Goal: Feedback & Contribution: Contribute content

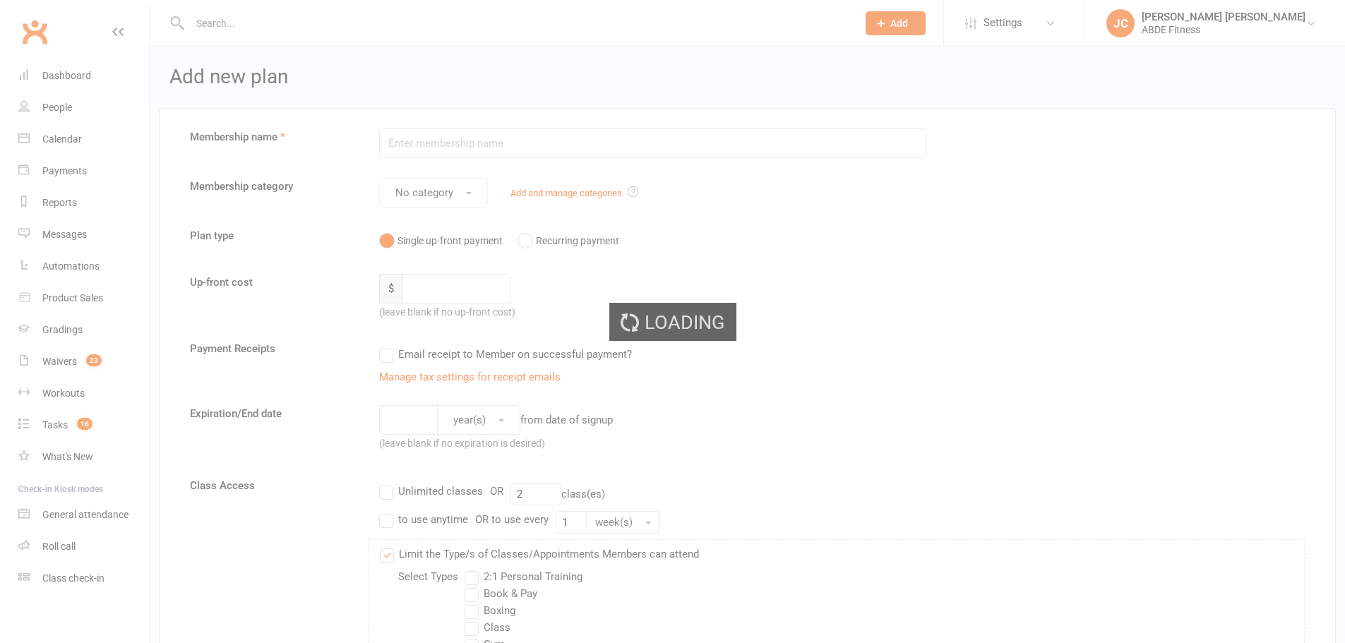
scroll to position [471, 0]
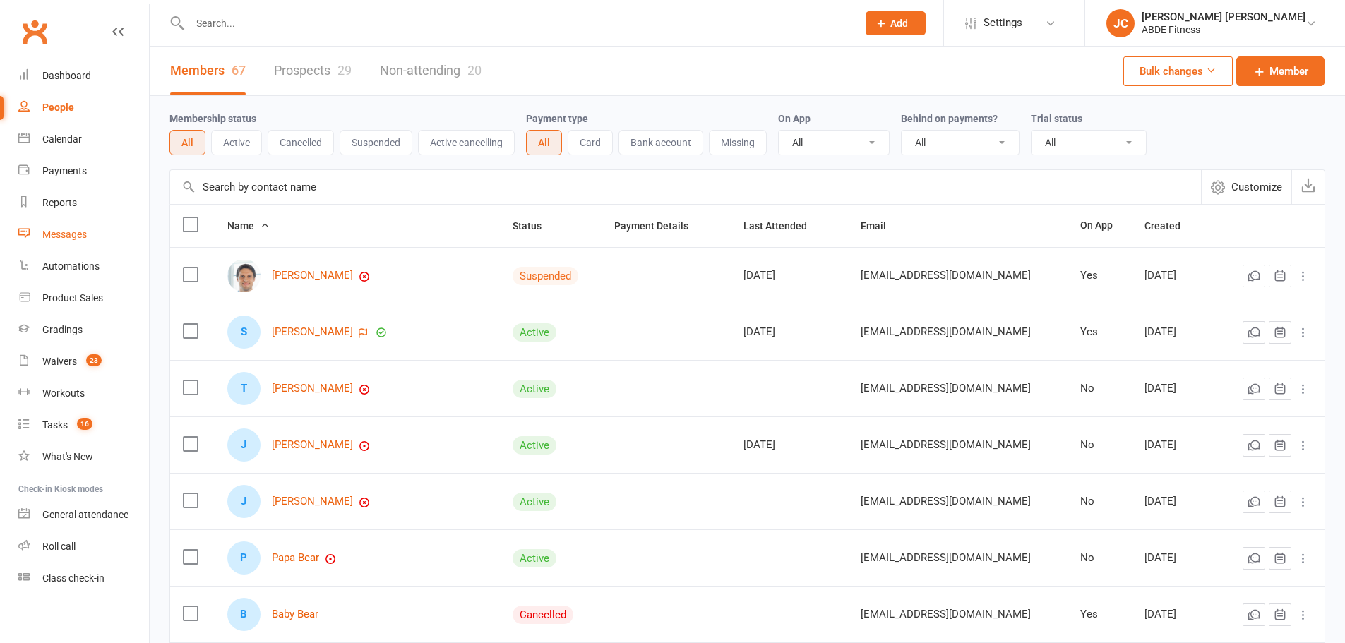
click at [70, 239] on div "Messages" at bounding box center [64, 234] width 44 height 11
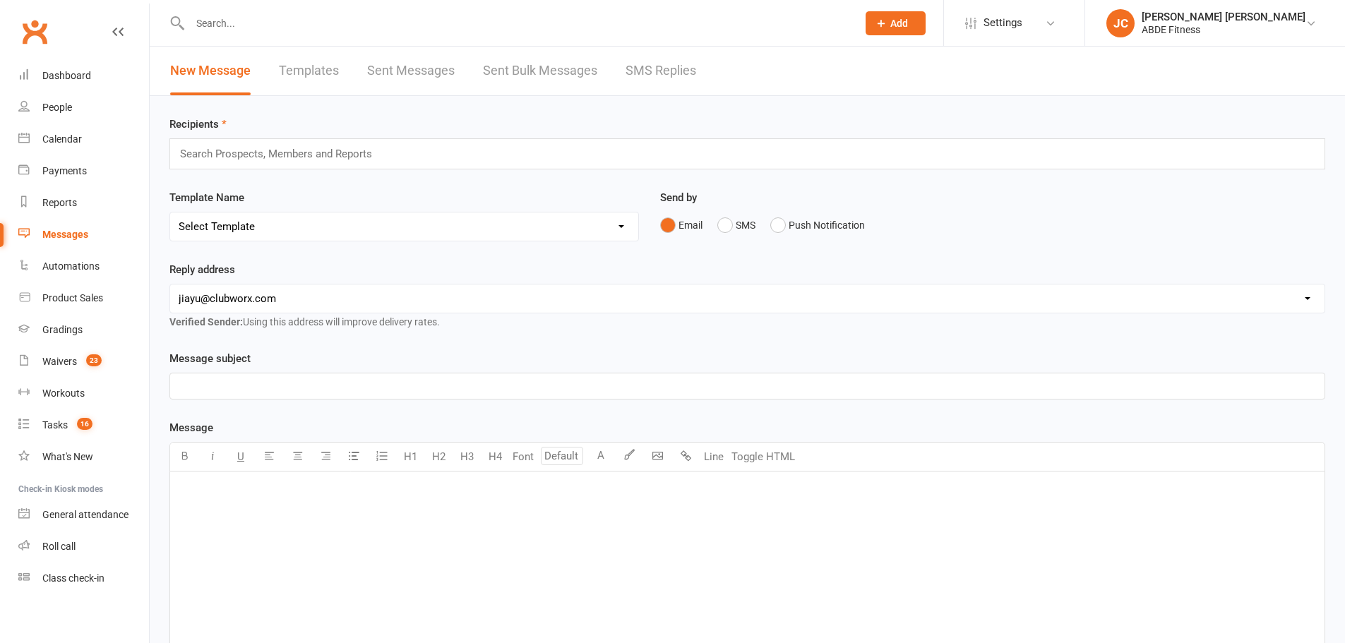
click at [301, 52] on link "Templates" at bounding box center [309, 71] width 60 height 49
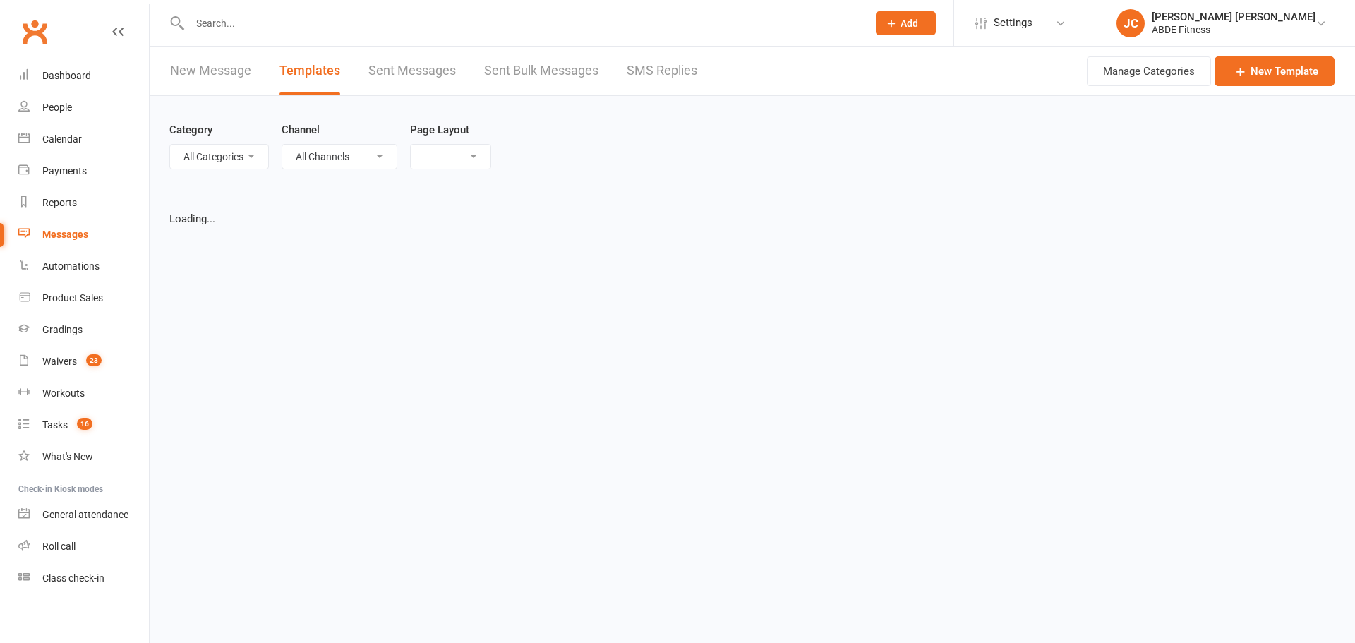
select select "list"
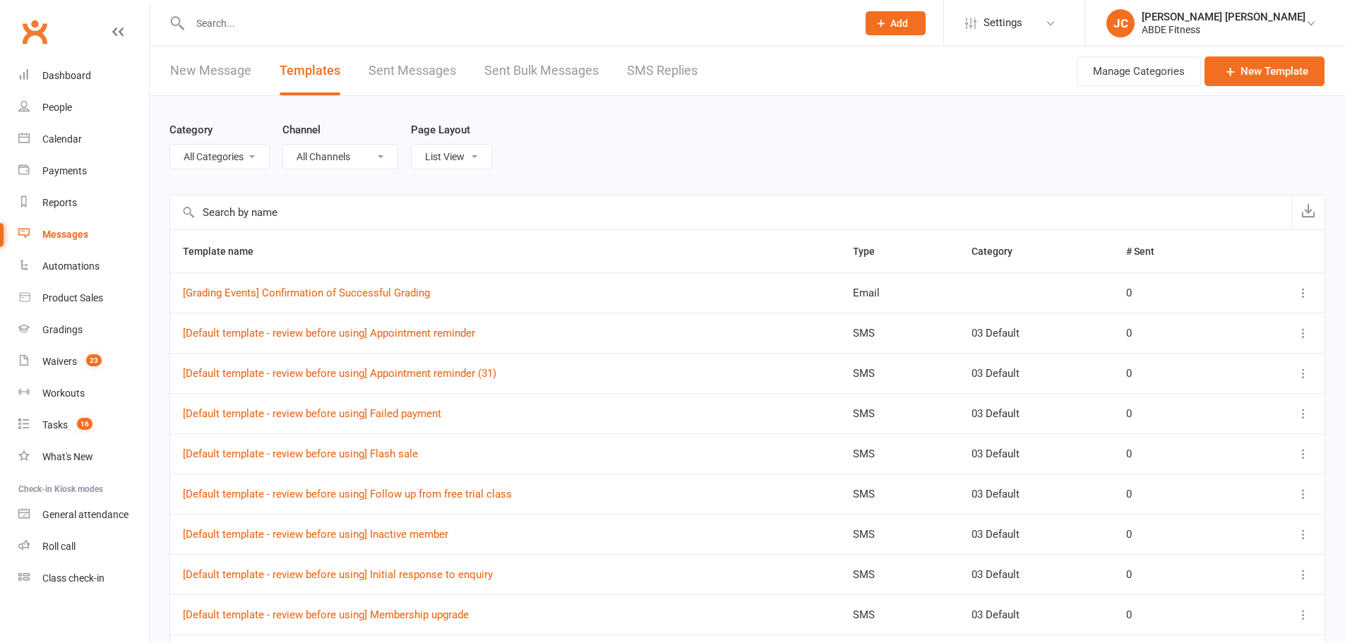
click at [272, 217] on input "text" at bounding box center [730, 213] width 1121 height 34
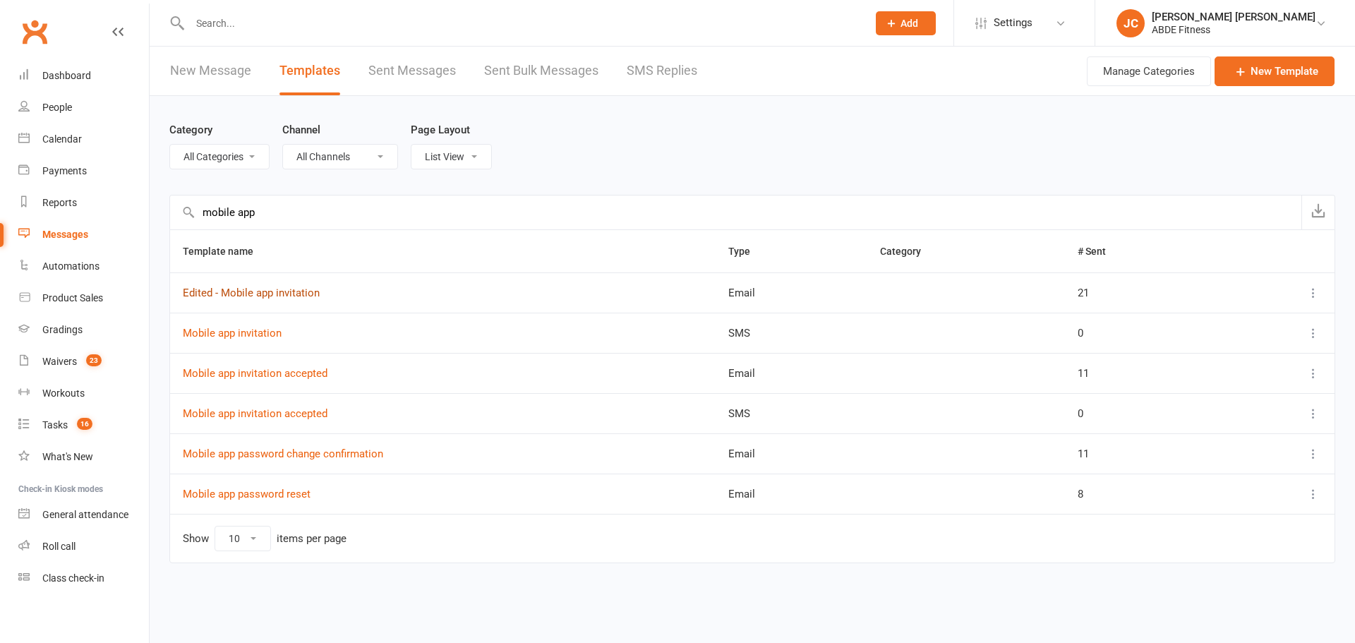
type input "mobile app"
click at [288, 296] on link "Edited - Mobile app invitation" at bounding box center [251, 293] width 137 height 13
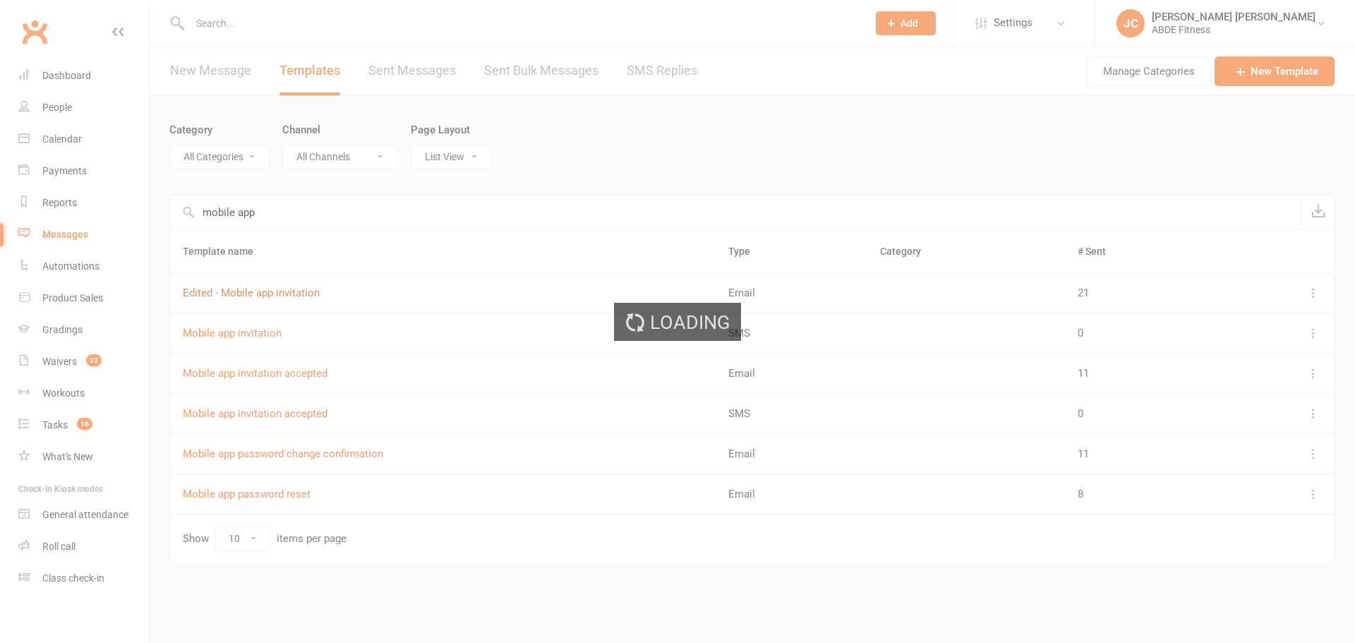
select select "mobile_app_template"
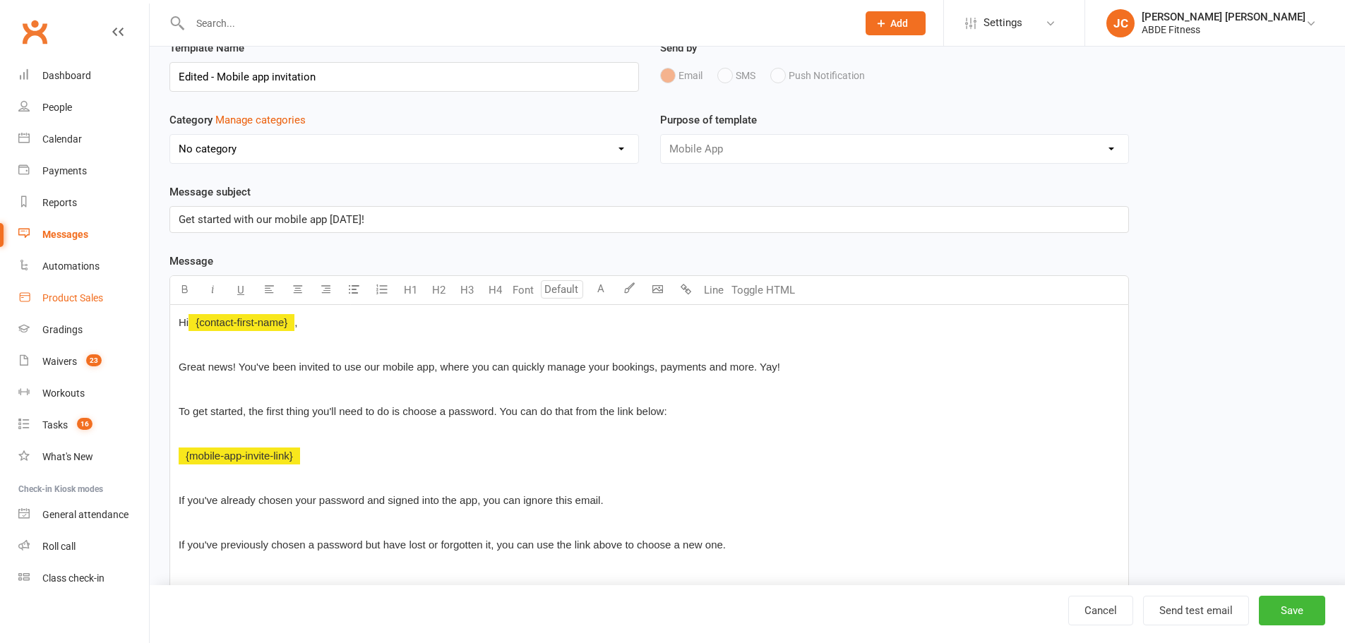
scroll to position [71, 0]
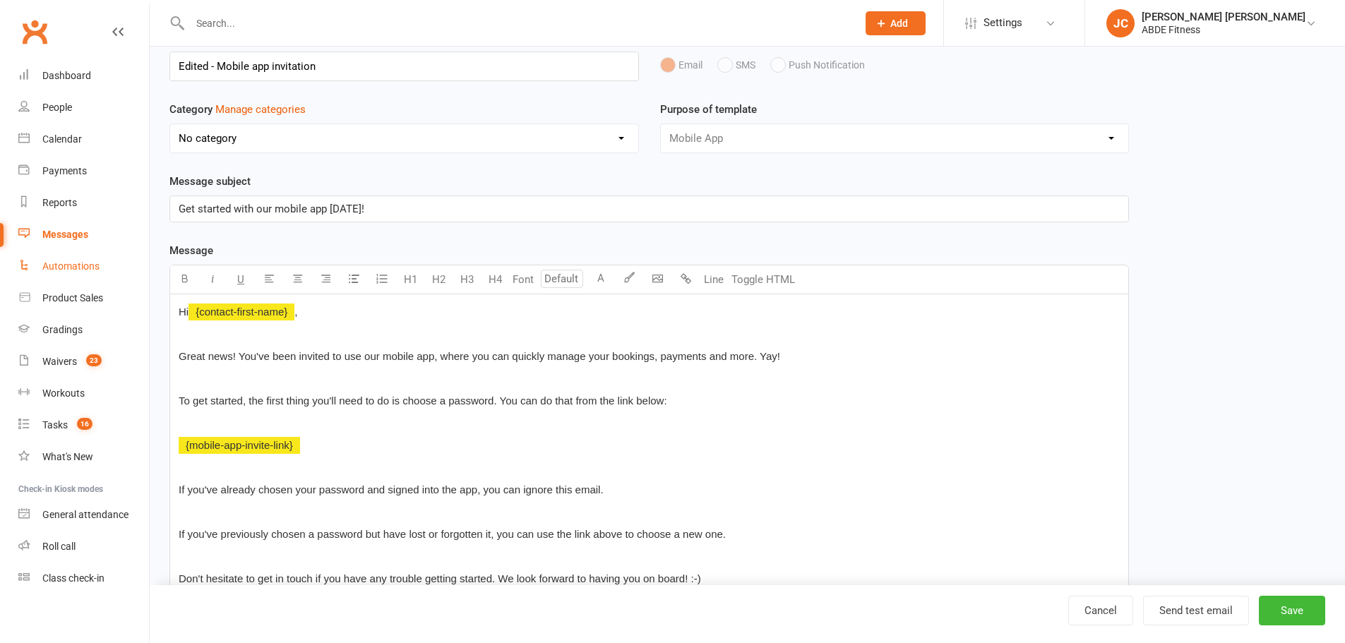
click at [77, 272] on link "Automations" at bounding box center [83, 267] width 131 height 32
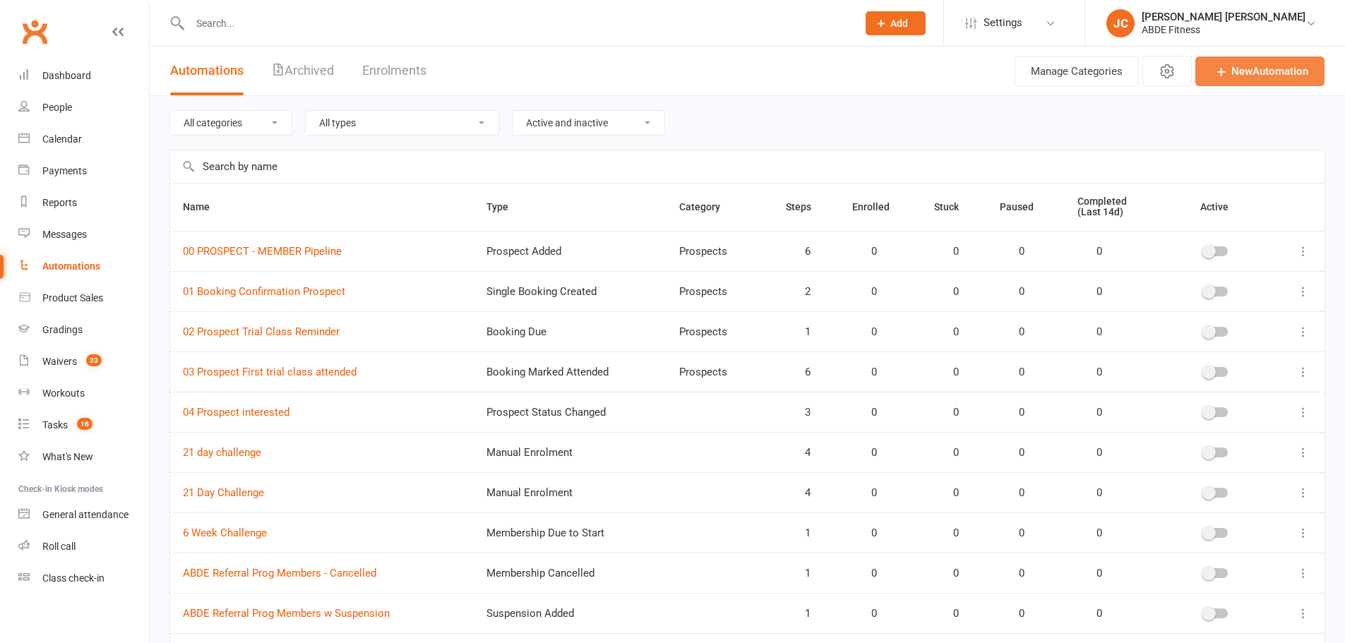
click at [1246, 74] on link "New Automation" at bounding box center [1259, 71] width 129 height 30
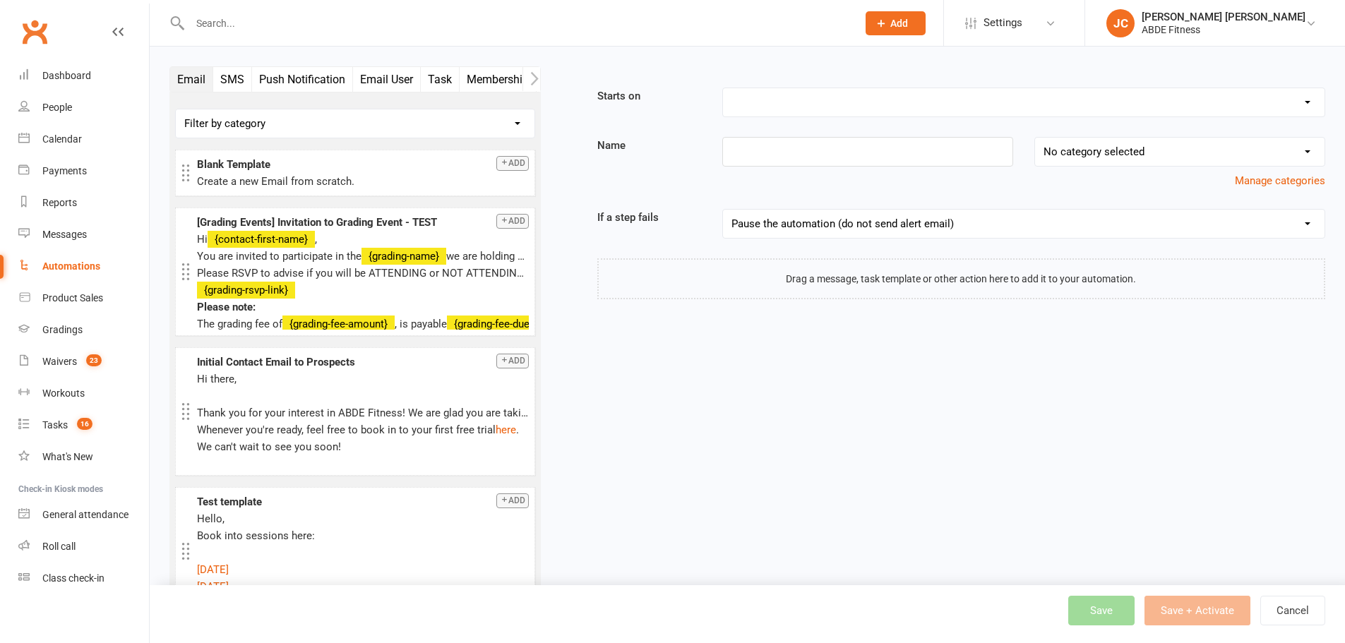
click at [810, 105] on select "Booking Cancelled Booking Due Booking Late-Cancelled Booking Marked Absent Book…" at bounding box center [1023, 102] width 601 height 28
select select "0"
click at [723, 88] on select "Booking Cancelled Booking Due Booking Late-Cancelled Booking Marked Absent Book…" at bounding box center [1023, 102] width 601 height 28
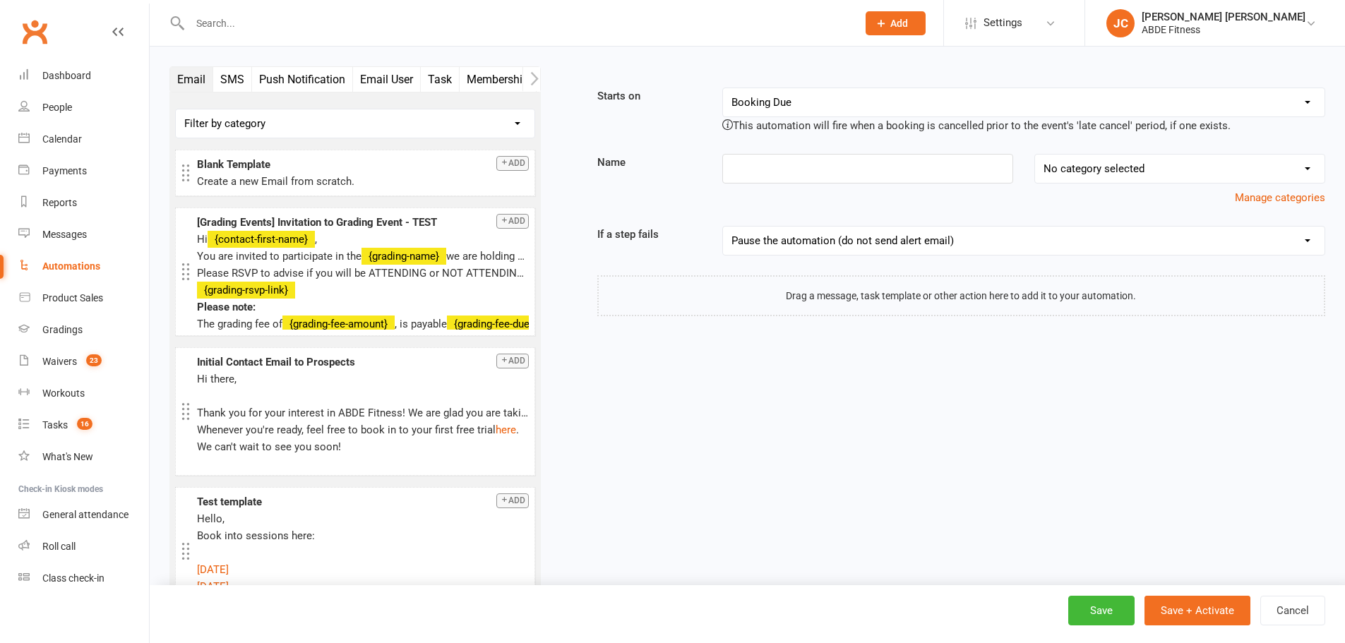
click at [530, 73] on icon "button" at bounding box center [534, 78] width 8 height 15
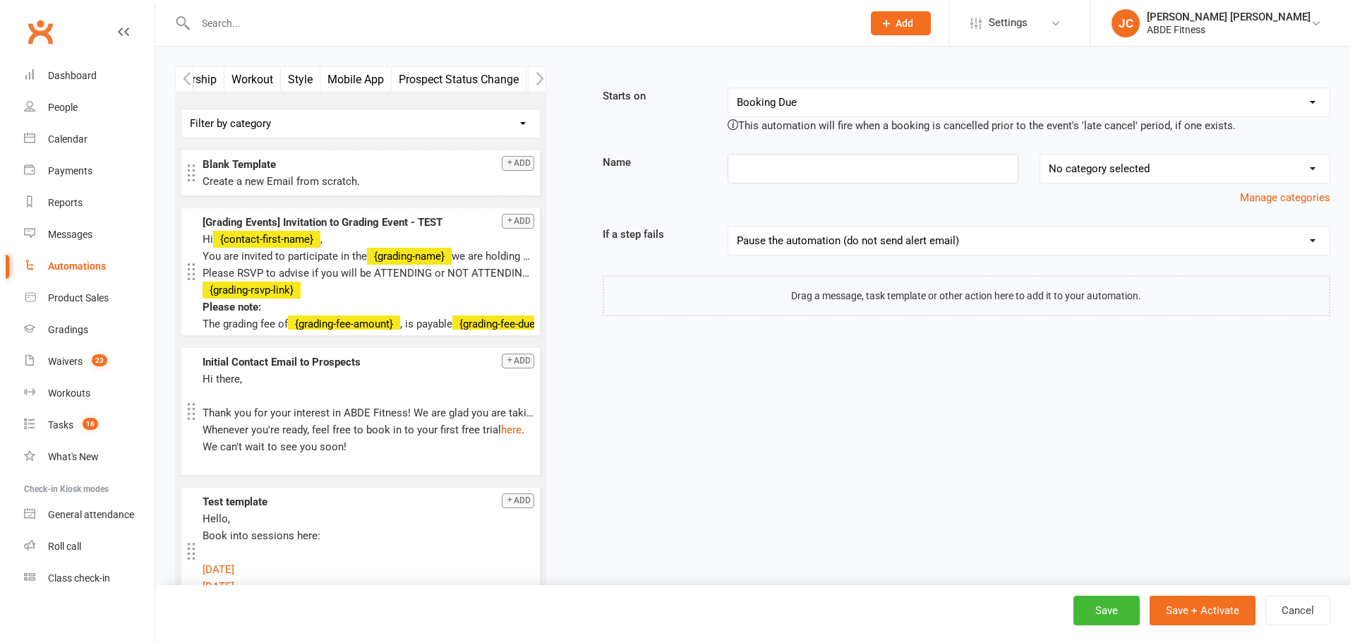
scroll to position [0, 318]
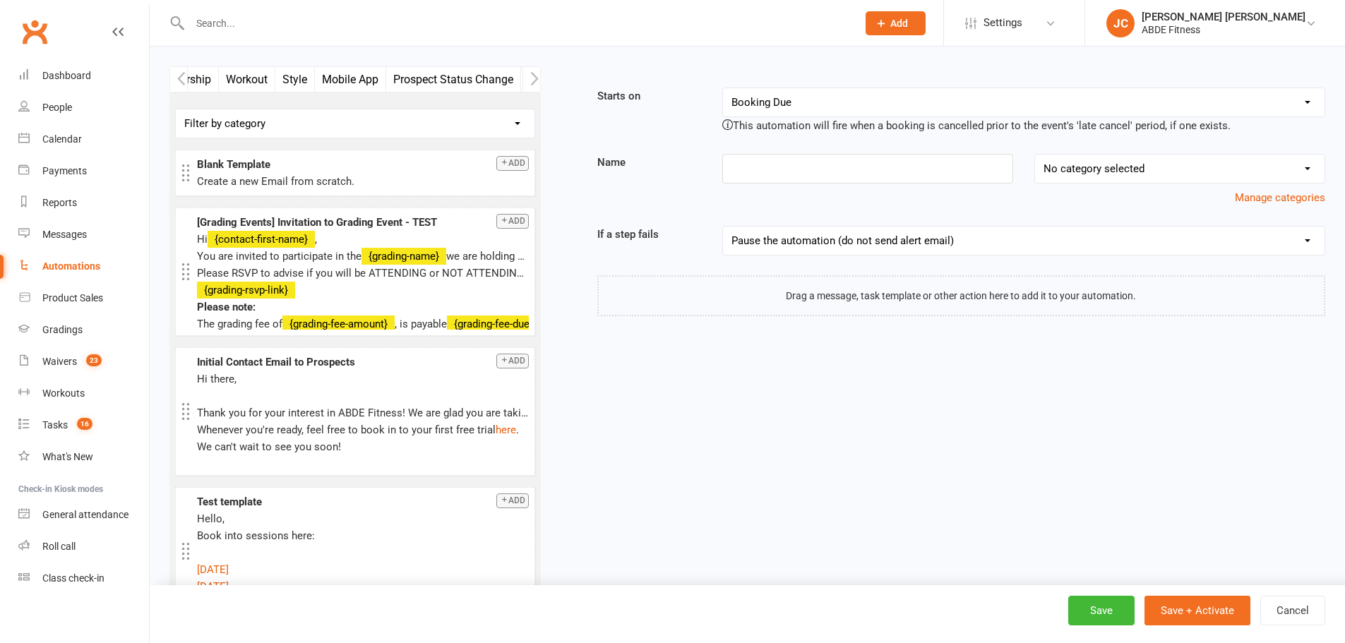
click at [361, 73] on button "Mobile App" at bounding box center [350, 79] width 71 height 25
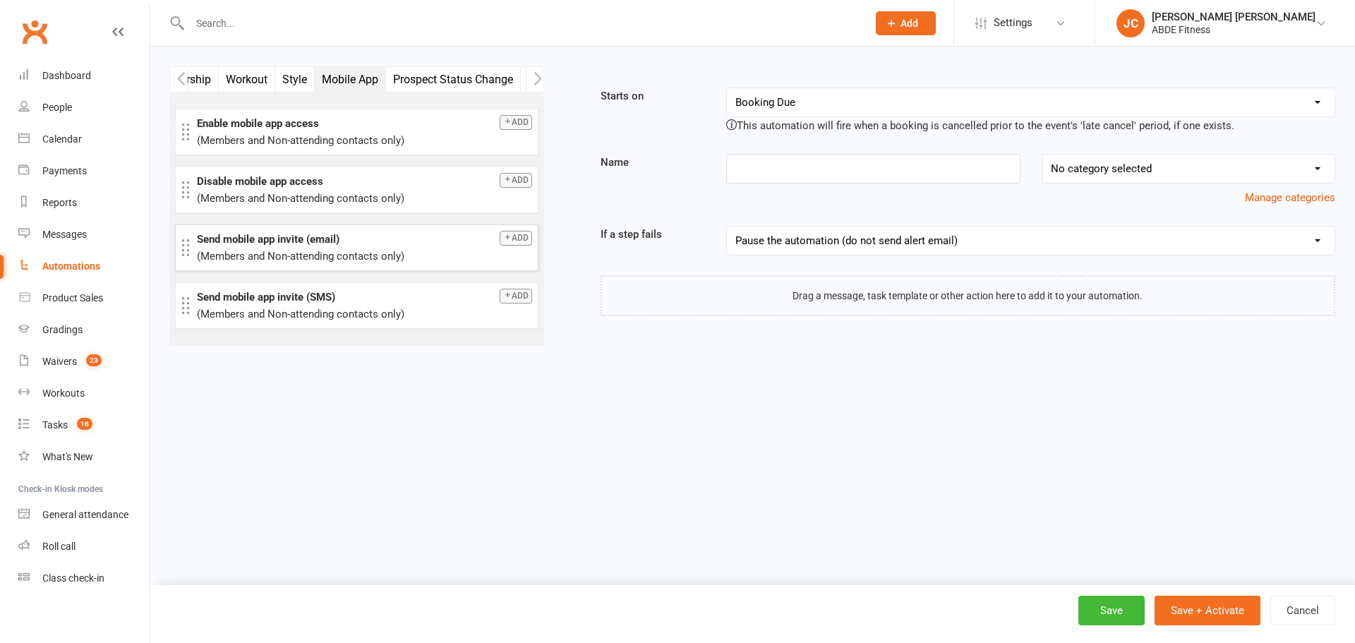
click at [515, 236] on button "Add" at bounding box center [516, 238] width 32 height 15
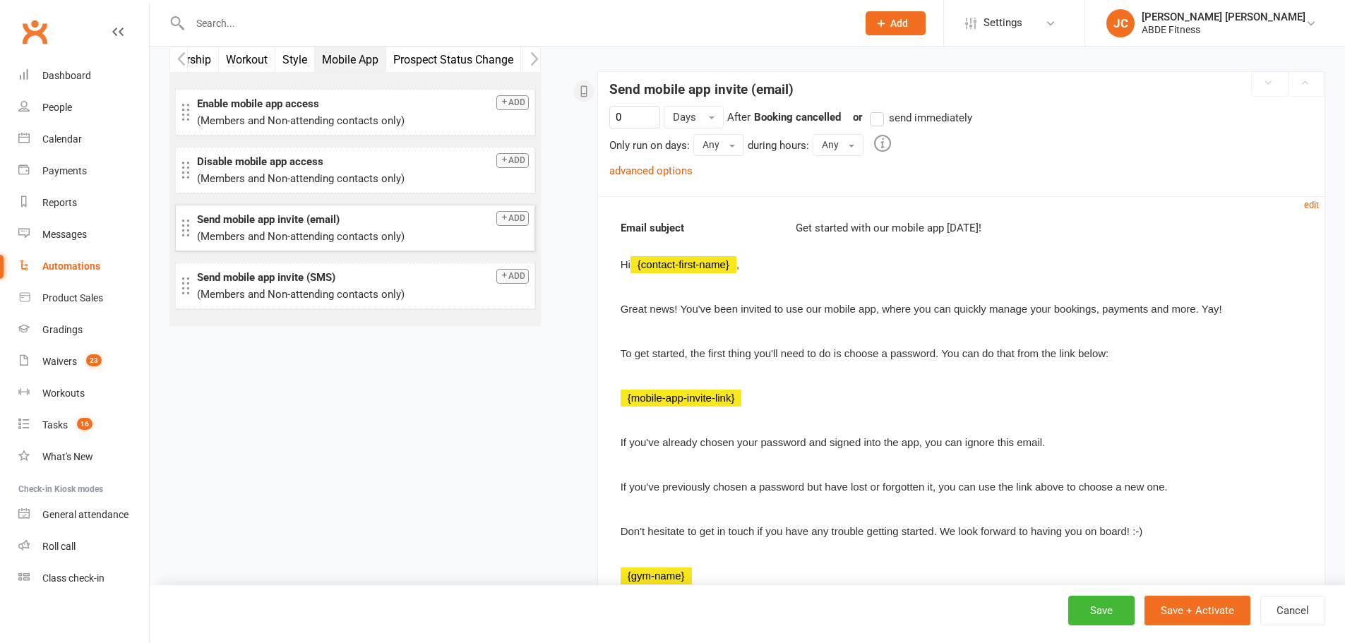
scroll to position [210, 0]
click at [68, 235] on div "Messages" at bounding box center [64, 234] width 44 height 11
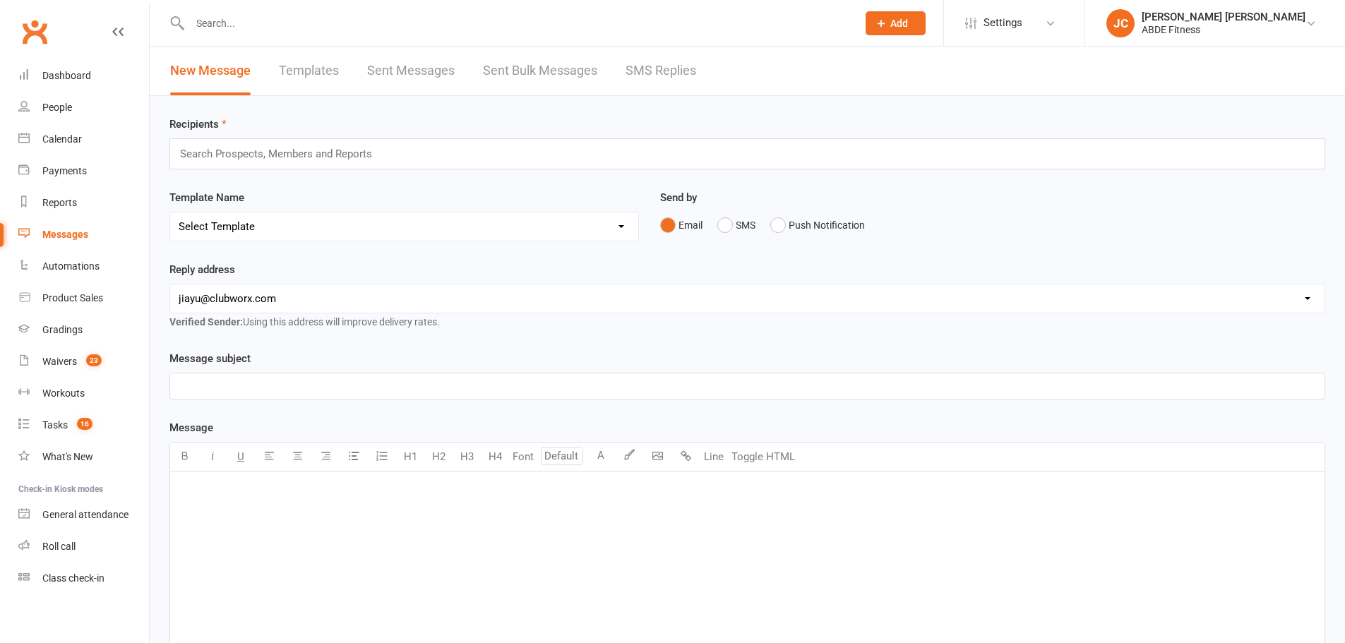
click at [313, 67] on link "Templates" at bounding box center [309, 71] width 60 height 49
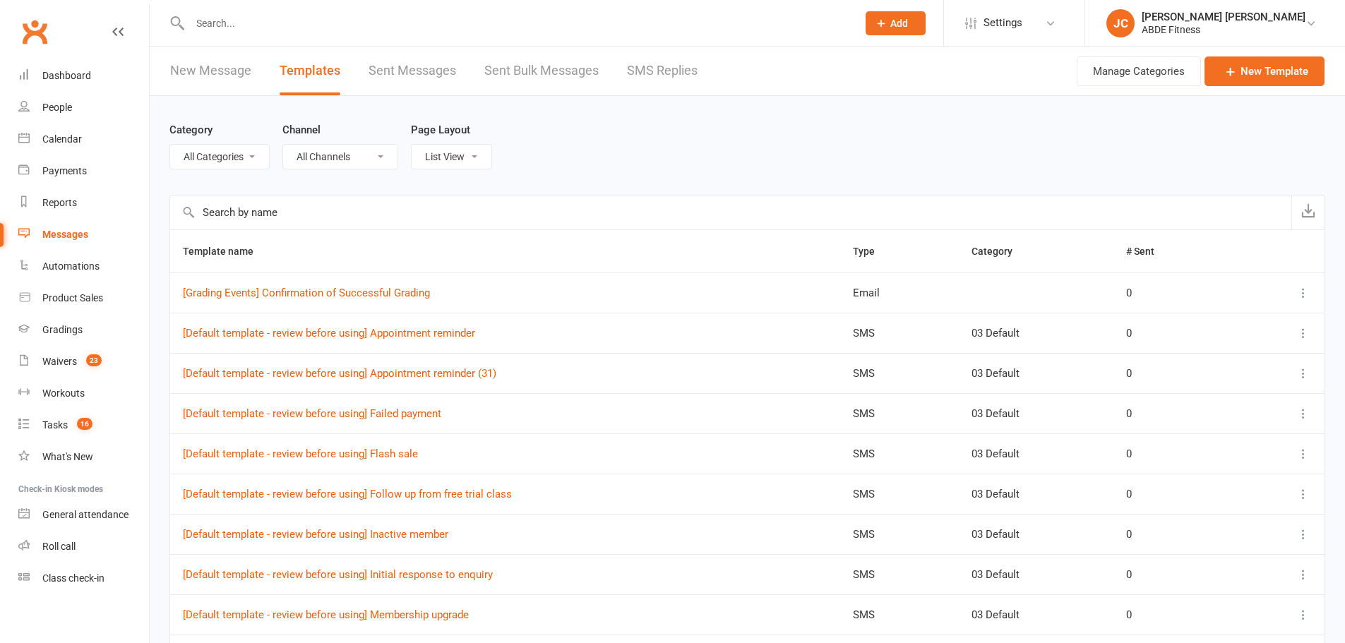
click at [272, 220] on input "text" at bounding box center [730, 213] width 1121 height 34
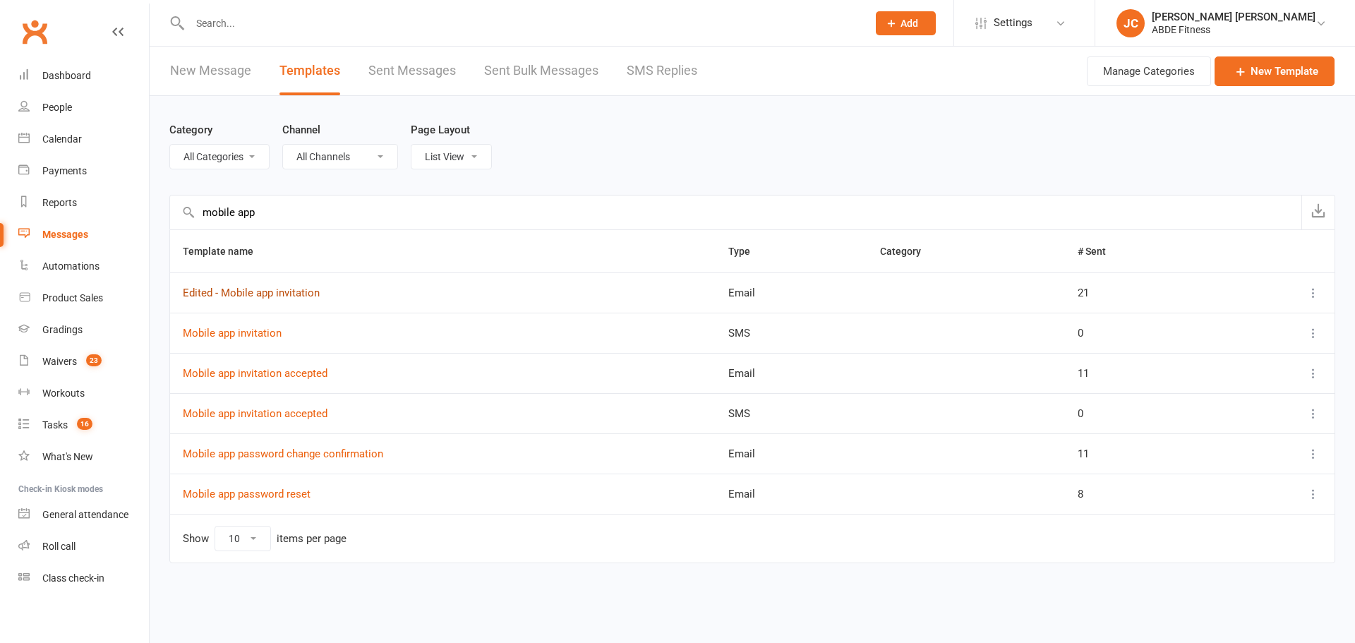
type input "mobile app"
click at [281, 291] on link "Edited - Mobile app invitation" at bounding box center [251, 293] width 137 height 13
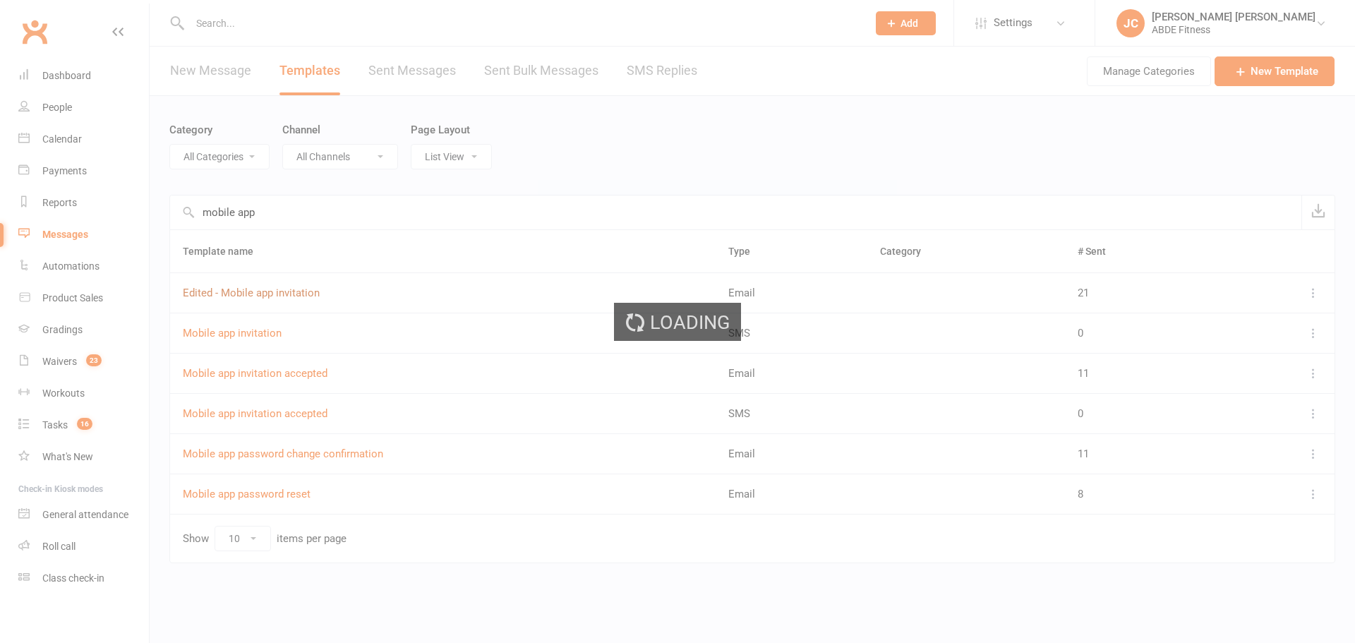
select select "mobile_app_template"
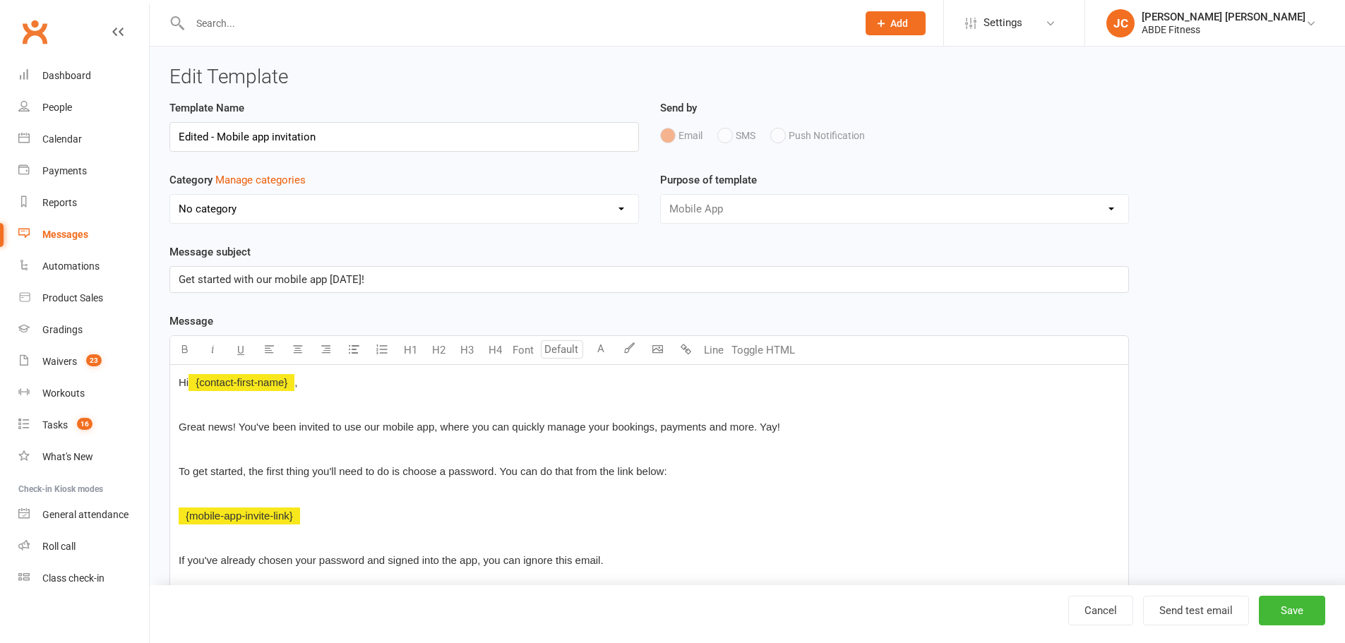
click at [354, 383] on p "Hi ﻿ {contact-first-name} ," at bounding box center [649, 382] width 941 height 17
click at [1298, 611] on button "Save" at bounding box center [1292, 611] width 66 height 30
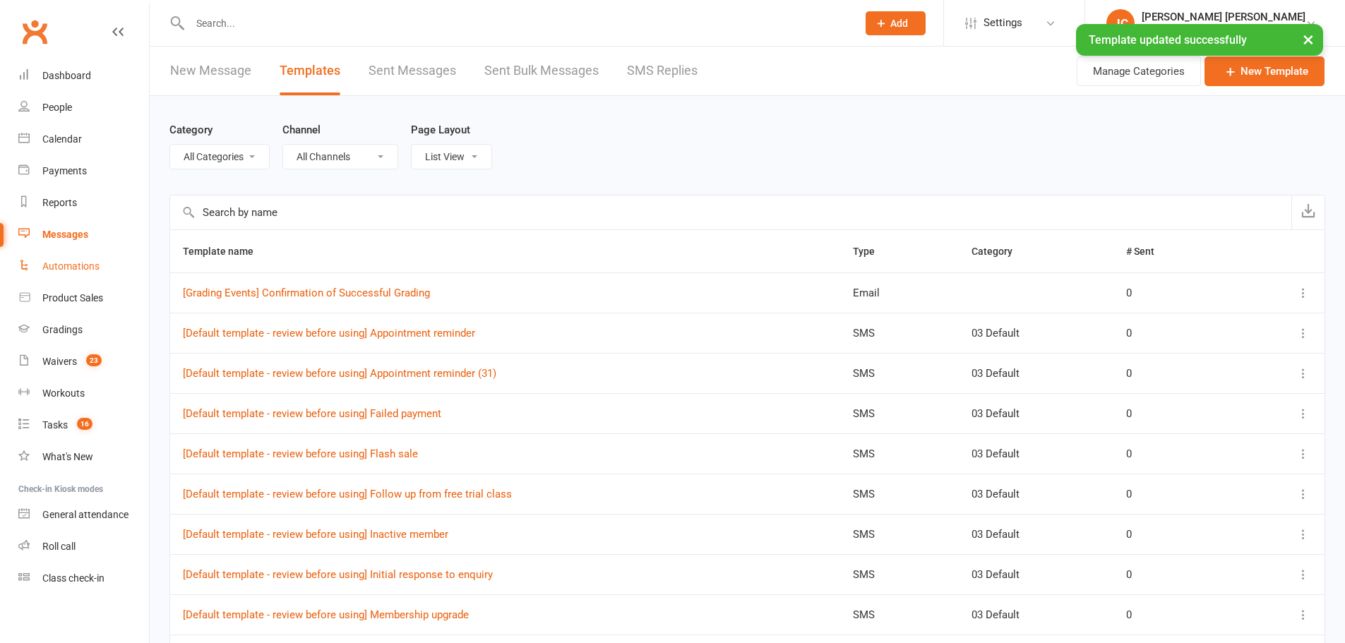
click at [83, 265] on div "Automations" at bounding box center [70, 265] width 57 height 11
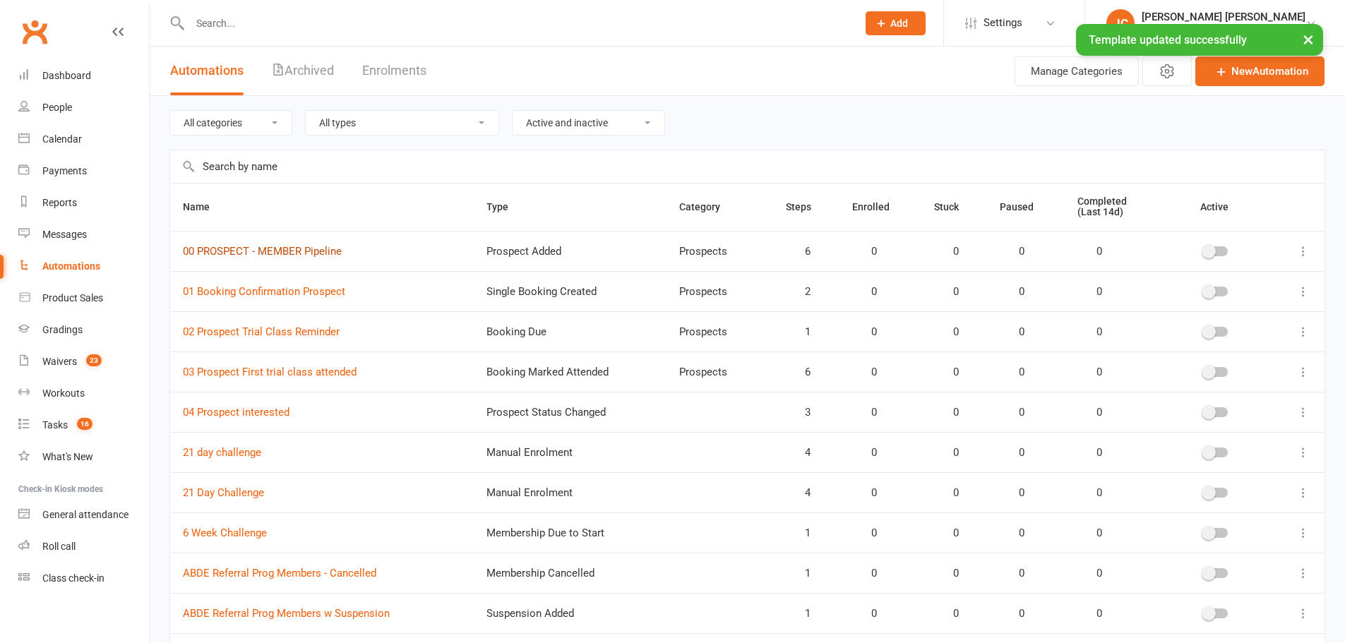
click at [253, 253] on link "00 PROSPECT - MEMBER Pipeline" at bounding box center [262, 251] width 159 height 13
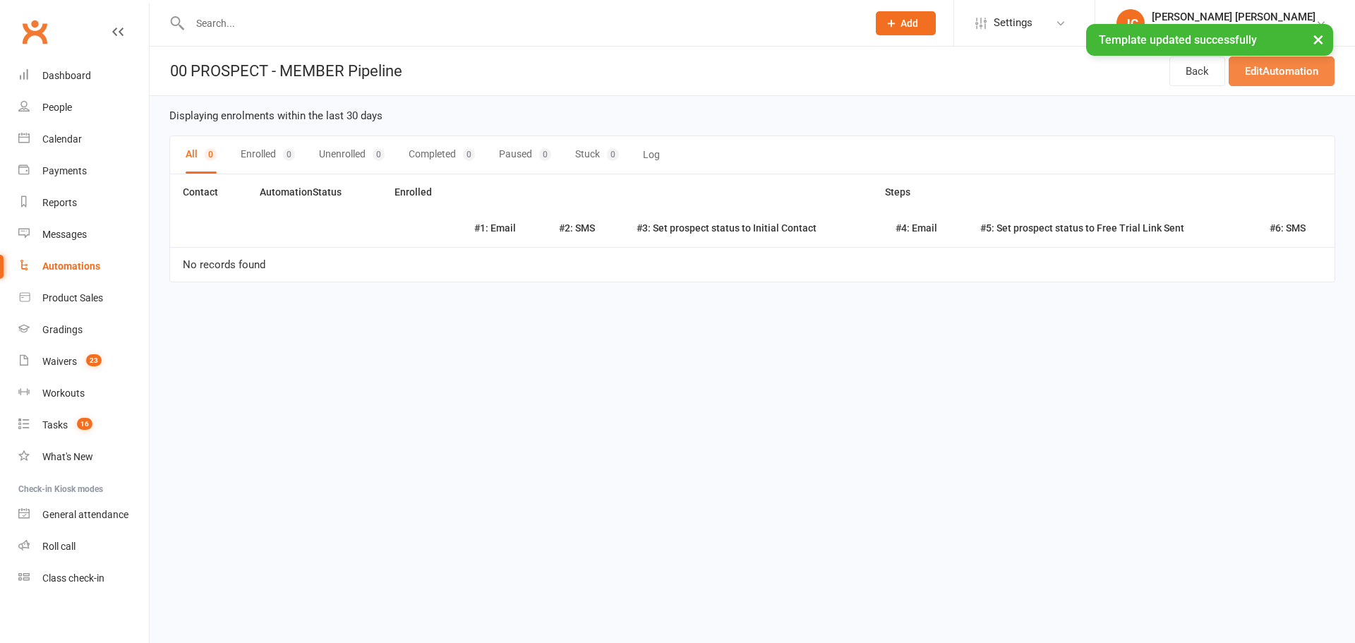
click at [1274, 76] on link "Edit Automation" at bounding box center [1282, 71] width 106 height 30
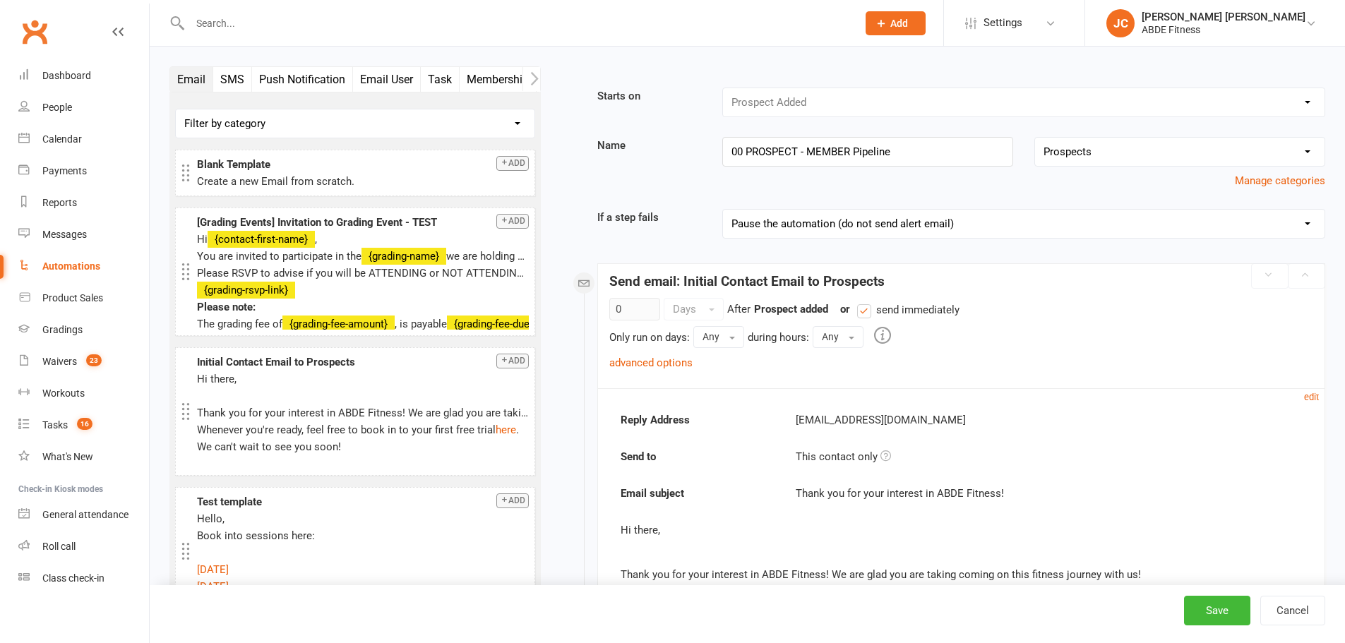
click at [526, 80] on button "button" at bounding box center [531, 79] width 18 height 24
click at [330, 78] on button "Mobile App" at bounding box center [350, 79] width 71 height 25
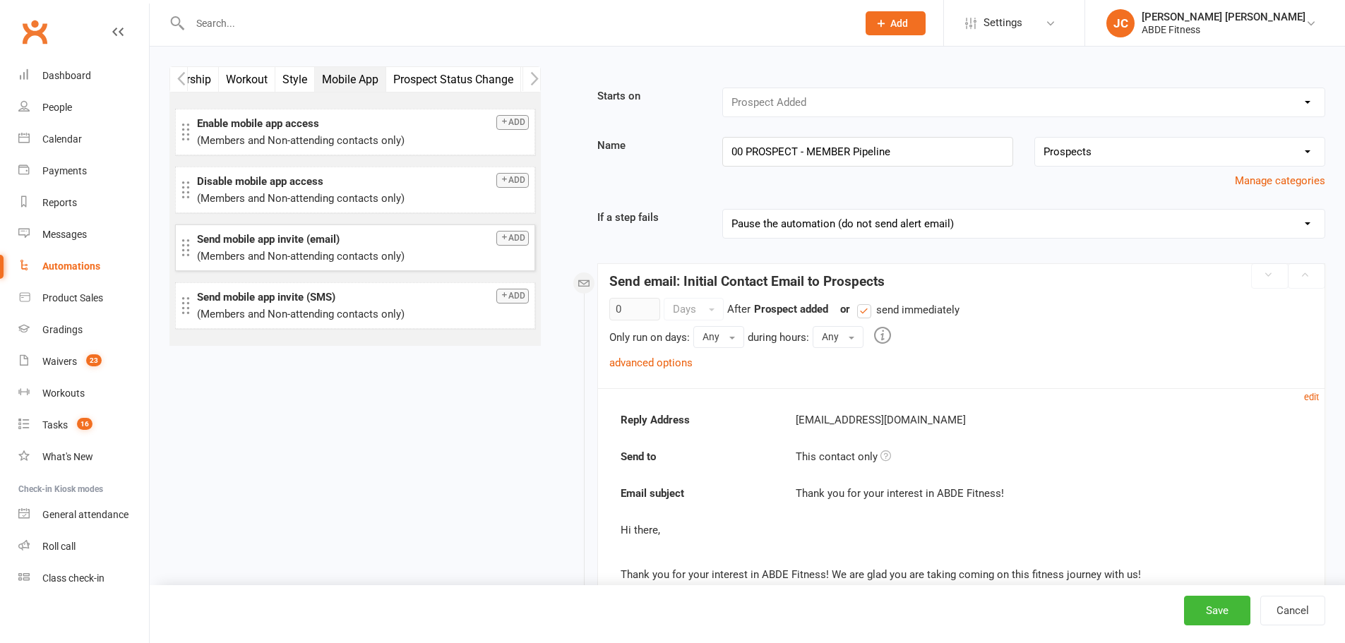
click at [510, 237] on button "Add" at bounding box center [512, 238] width 32 height 15
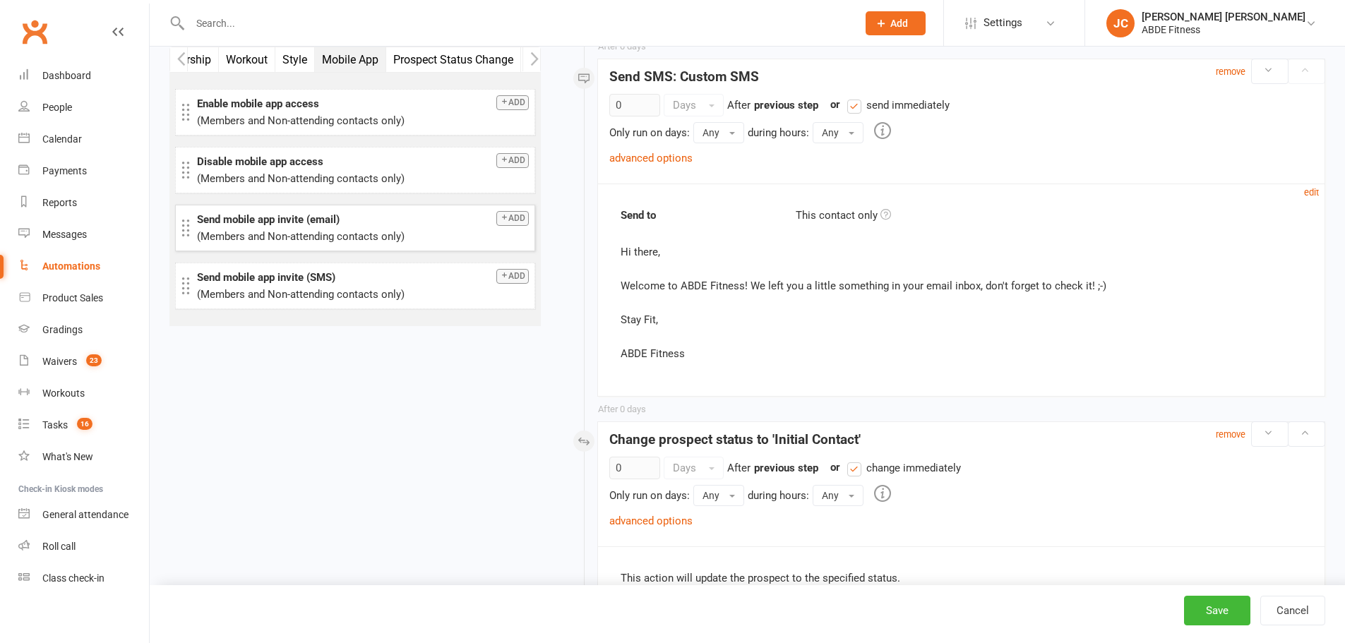
scroll to position [2404, 0]
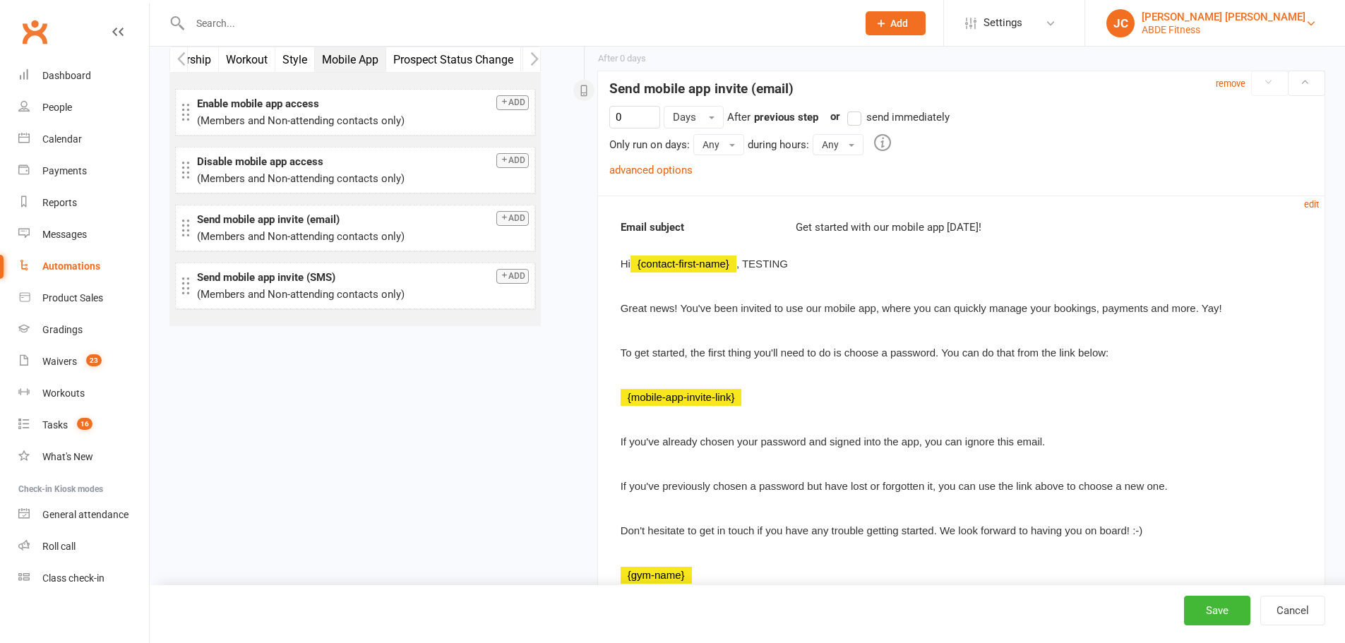
click at [1221, 16] on div "Jia Yu Chan" at bounding box center [1223, 17] width 164 height 13
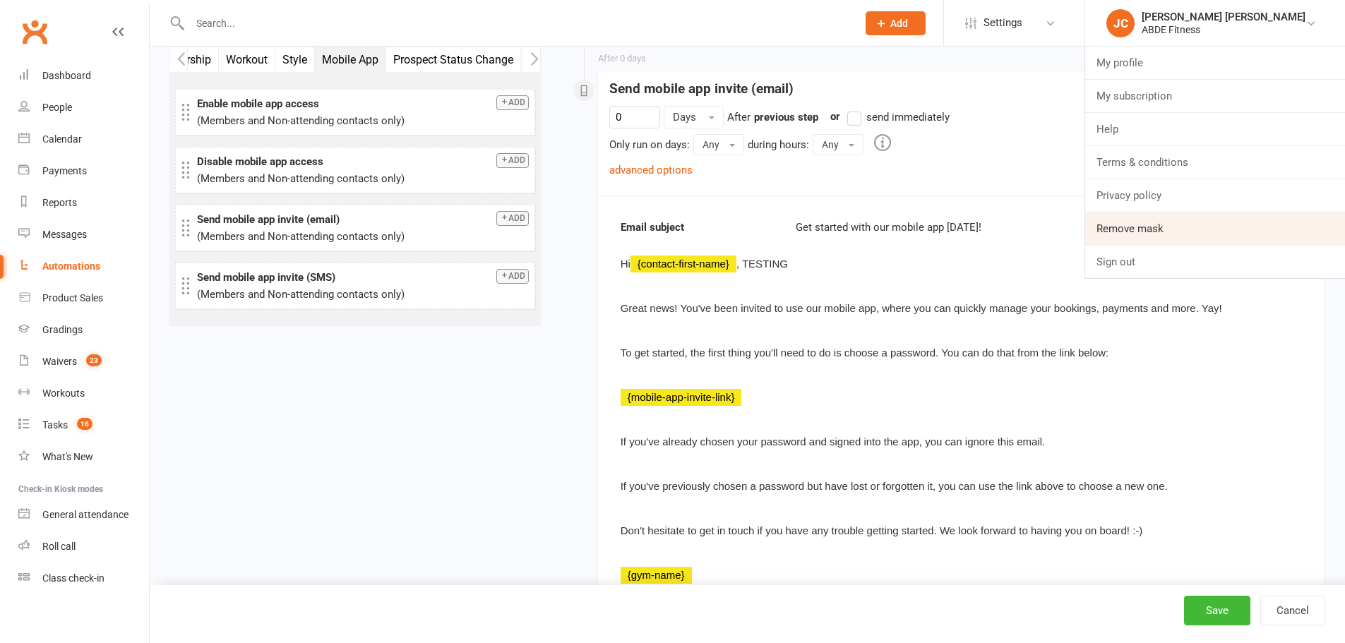
click at [1203, 232] on link "Remove mask" at bounding box center [1215, 228] width 260 height 32
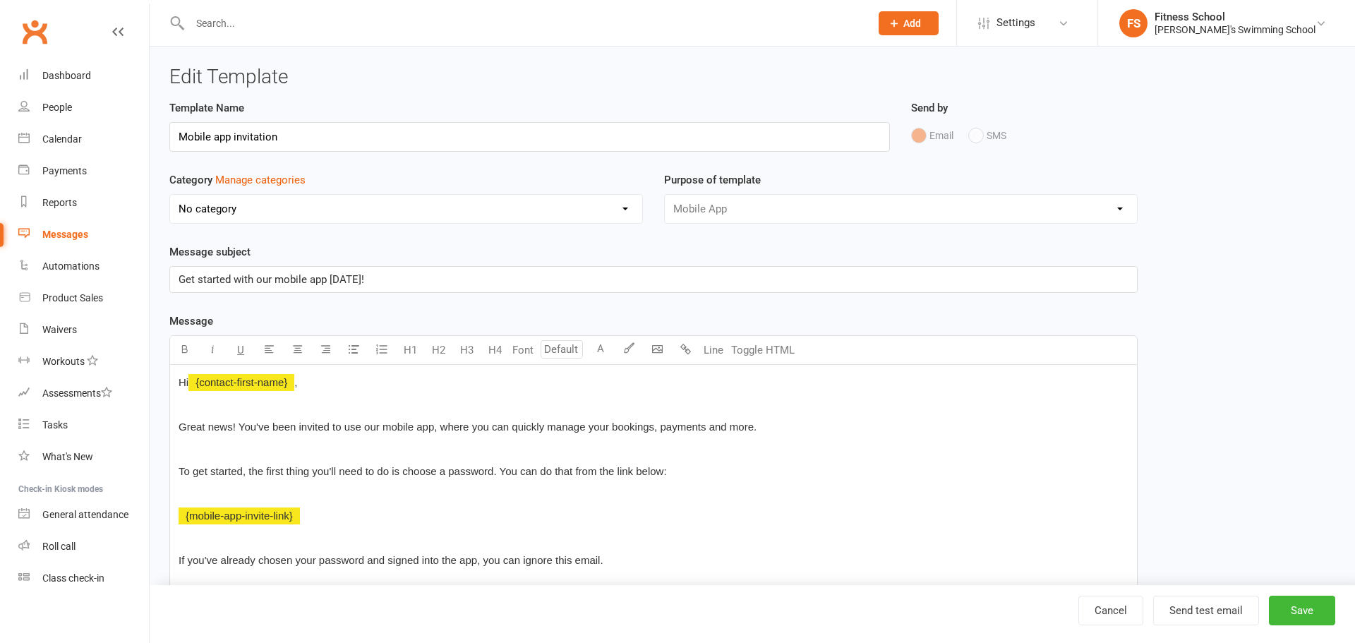
select select "mobile_app_template"
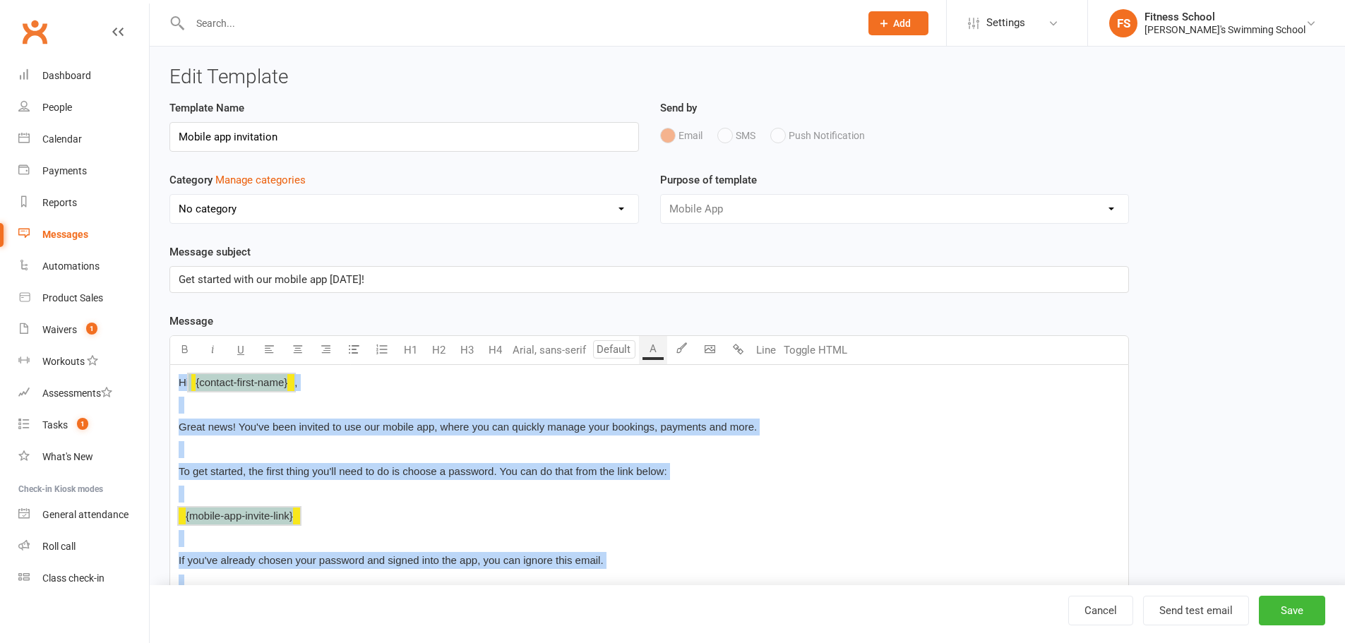
scroll to position [294, 0]
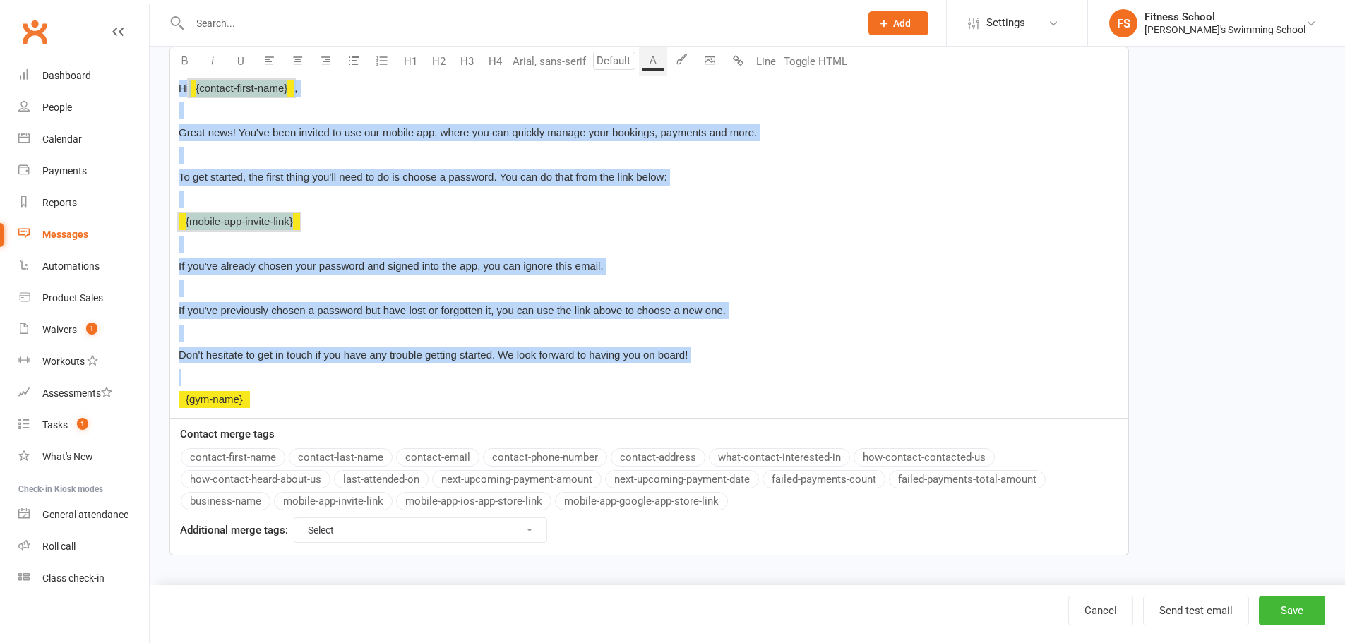
drag, startPoint x: 176, startPoint y: 380, endPoint x: 650, endPoint y: 676, distance: 559.4
click at [650, 642] on html "Prospect Member Non-attending contact Class / event Appointment Task Membership…" at bounding box center [672, 174] width 1345 height 937
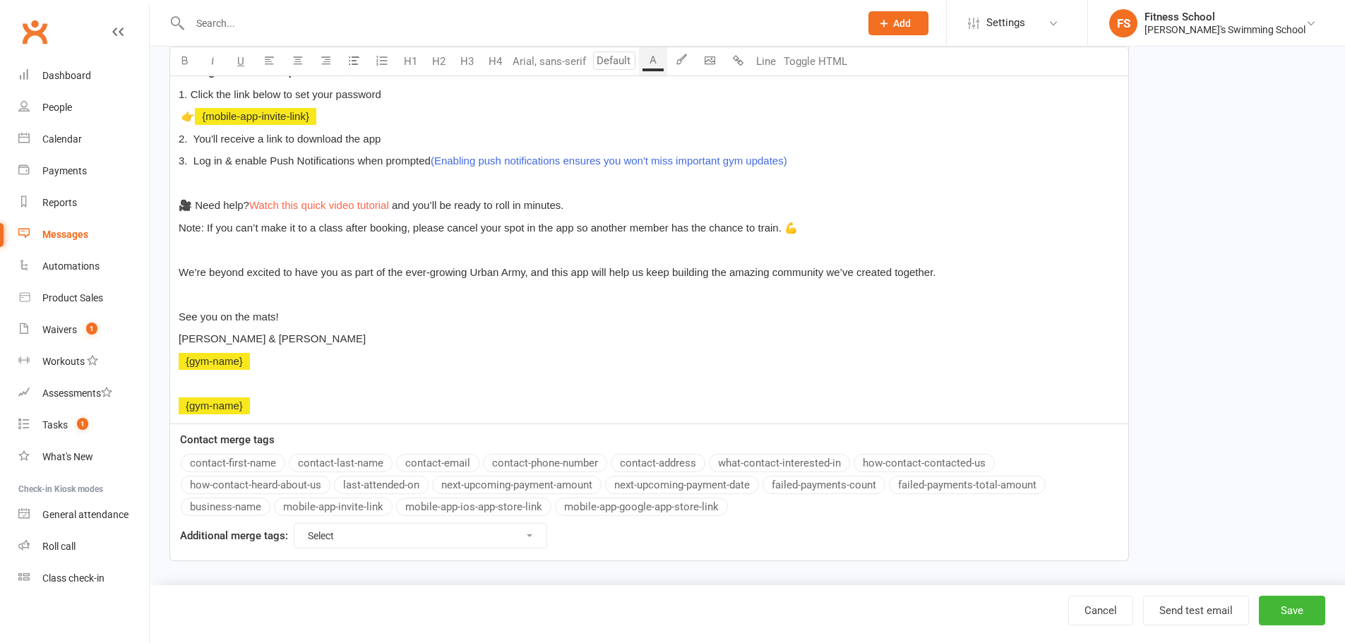
scroll to position [495, 0]
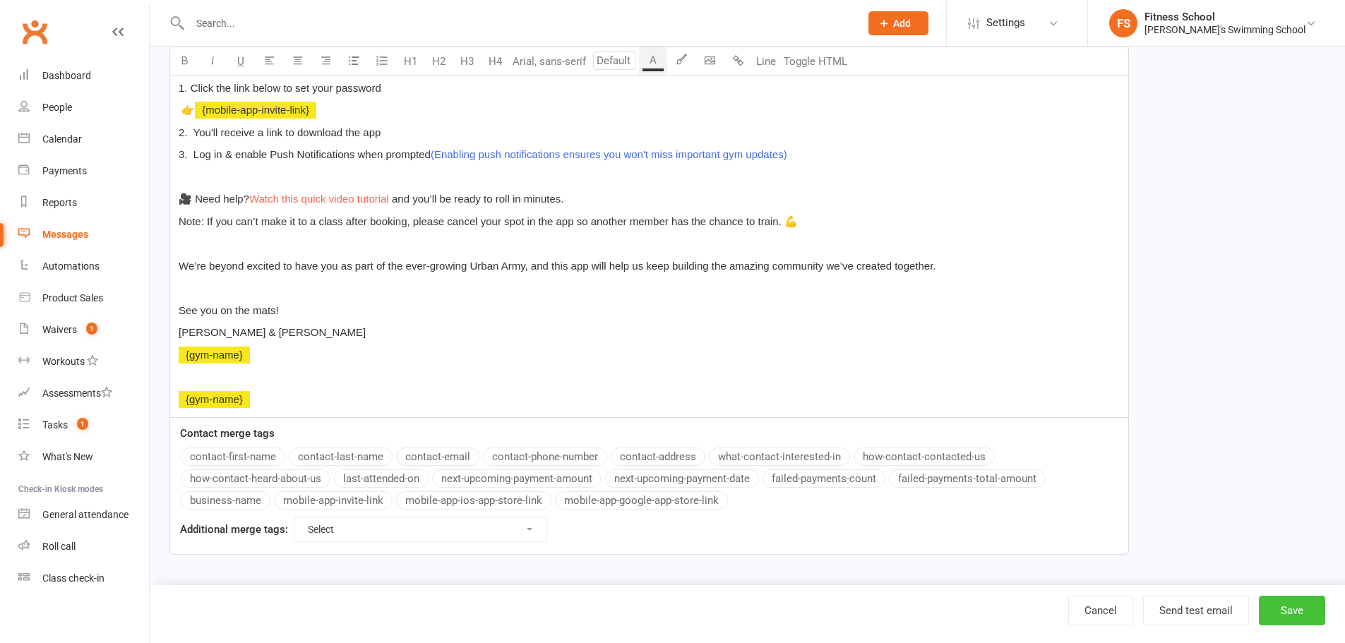
click at [1276, 613] on button "Save" at bounding box center [1292, 611] width 66 height 30
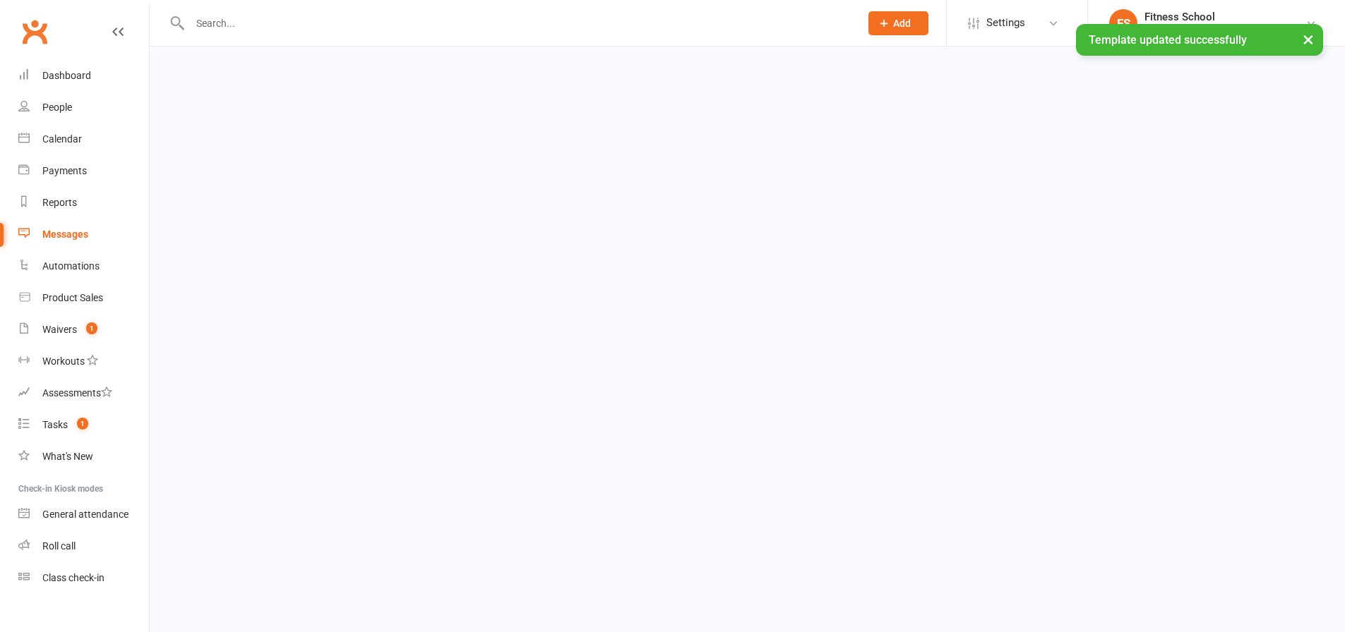
select select "grid"
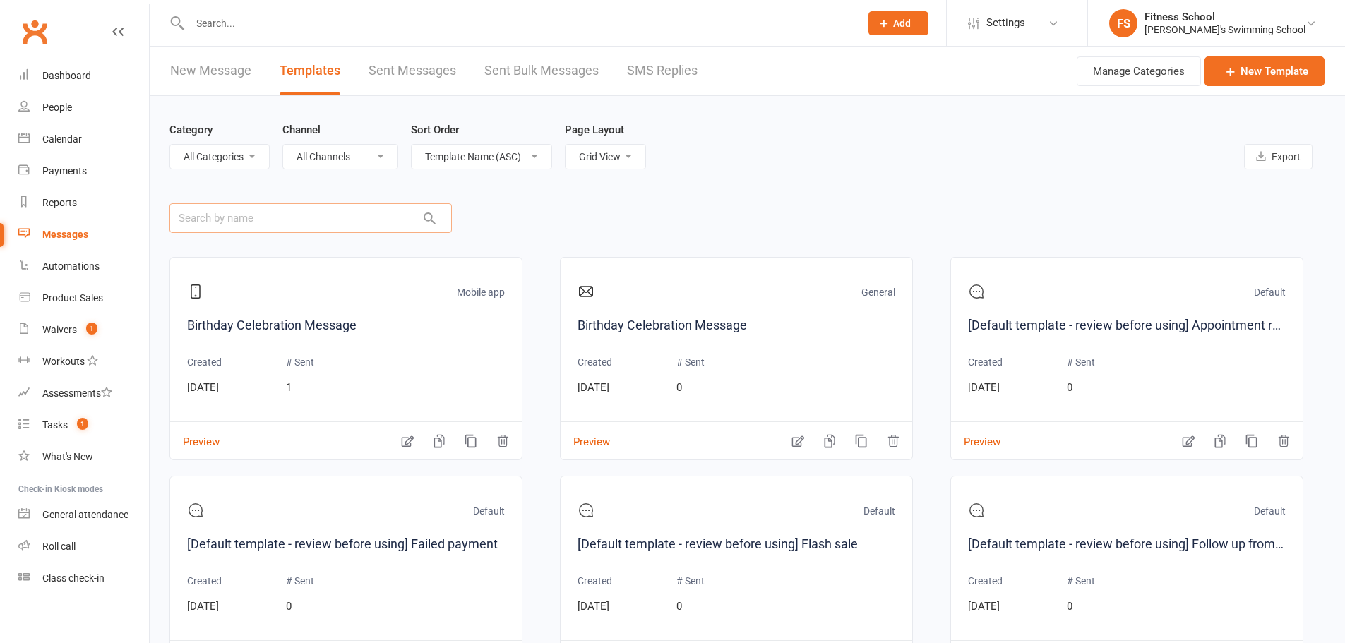
click at [263, 221] on input "text" at bounding box center [310, 218] width 282 height 30
click at [1189, 28] on link "FS Fitness School Bec's Swimming School" at bounding box center [1216, 23] width 215 height 28
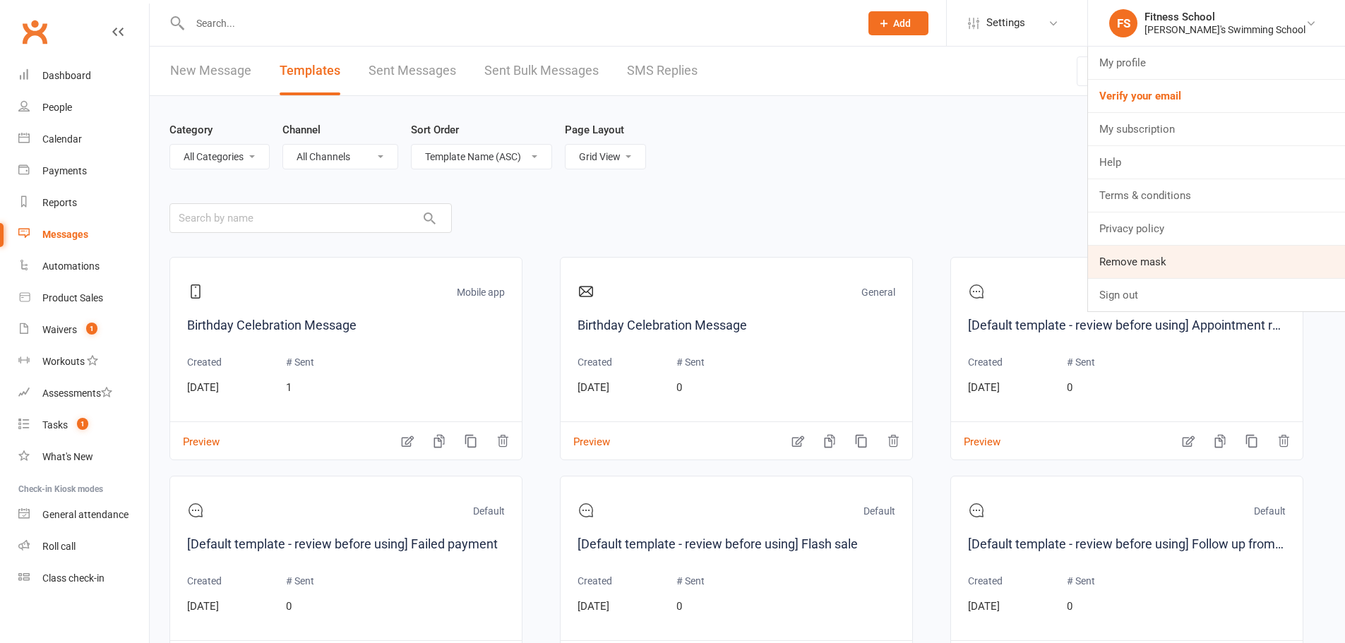
click at [1210, 268] on link "Remove mask" at bounding box center [1216, 262] width 257 height 32
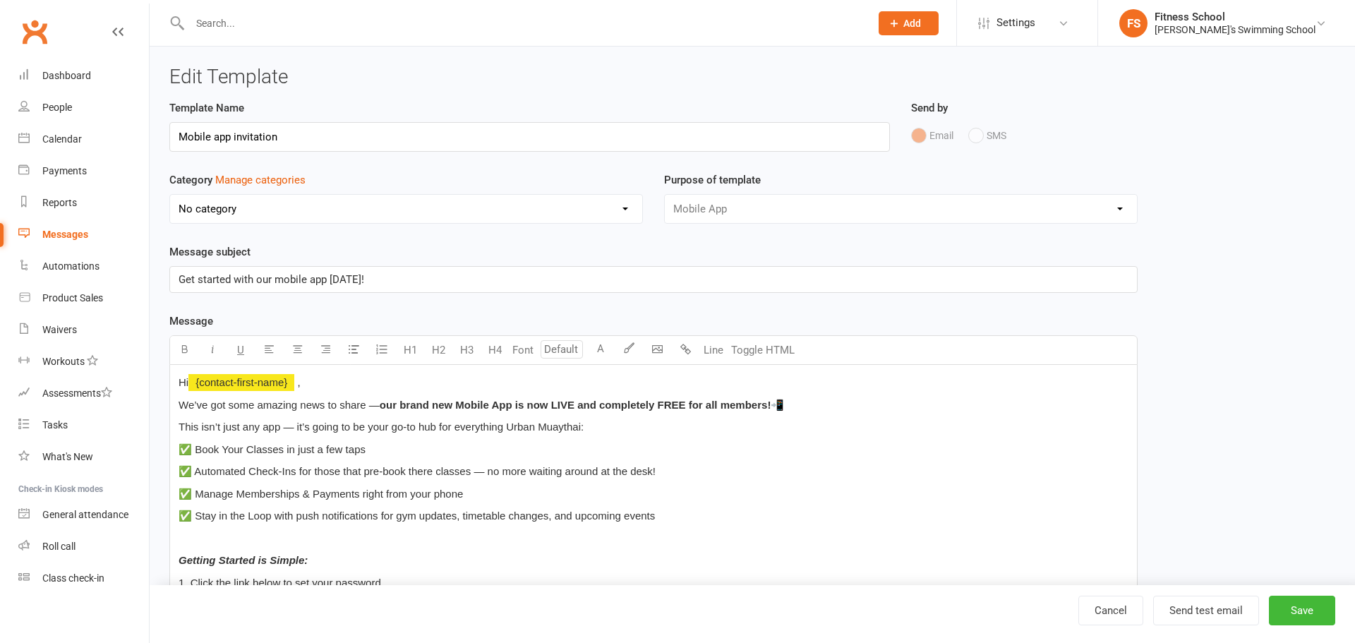
select select "mobile_app_template"
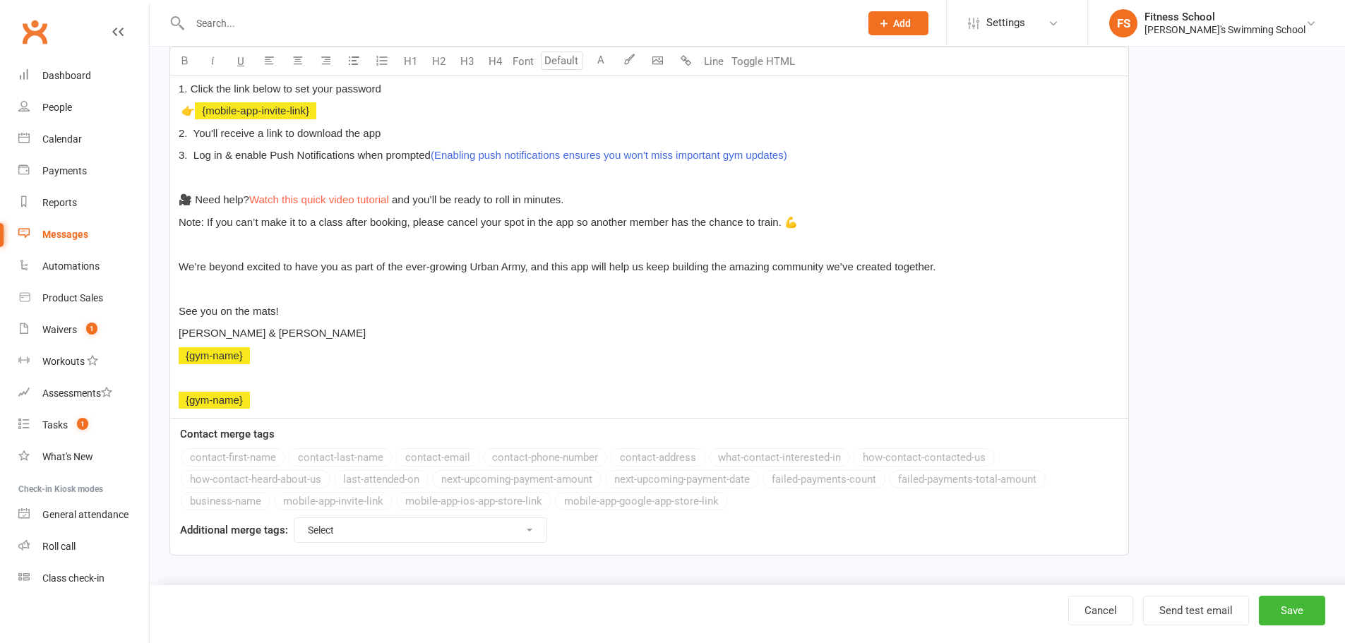
scroll to position [495, 0]
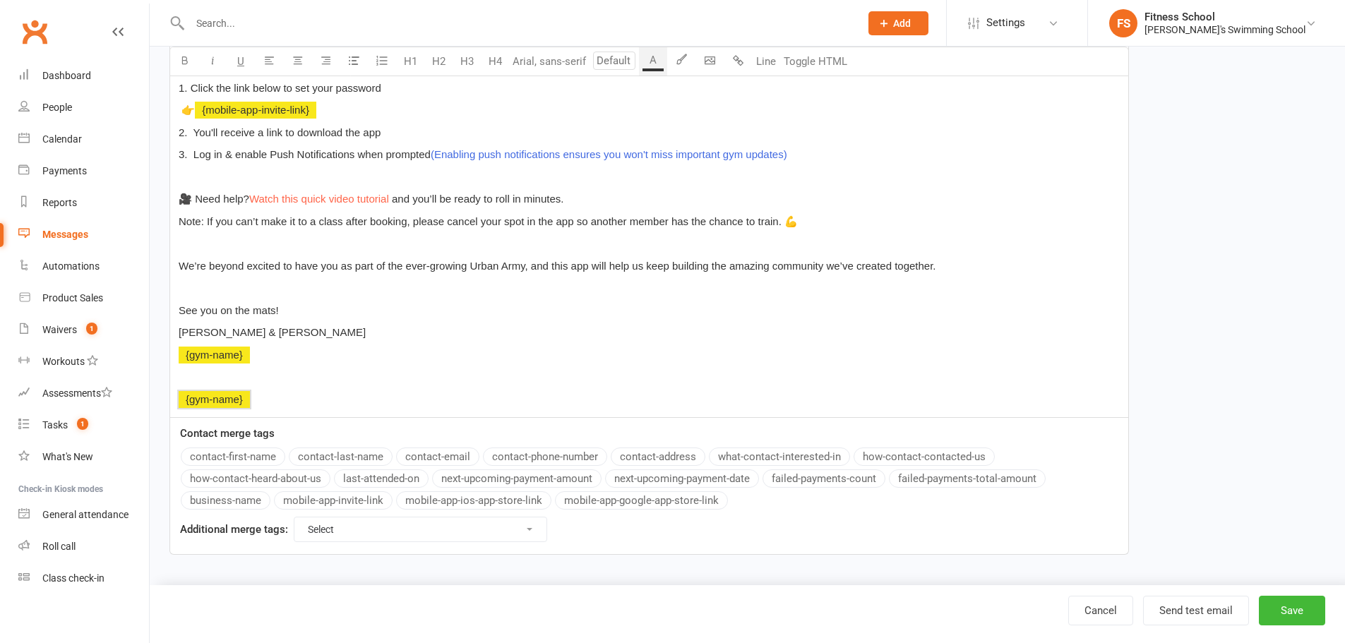
click at [602, 400] on p "﻿ {gym-name}" at bounding box center [649, 399] width 941 height 17
click at [366, 406] on p "﻿ {gym-name}" at bounding box center [649, 399] width 941 height 17
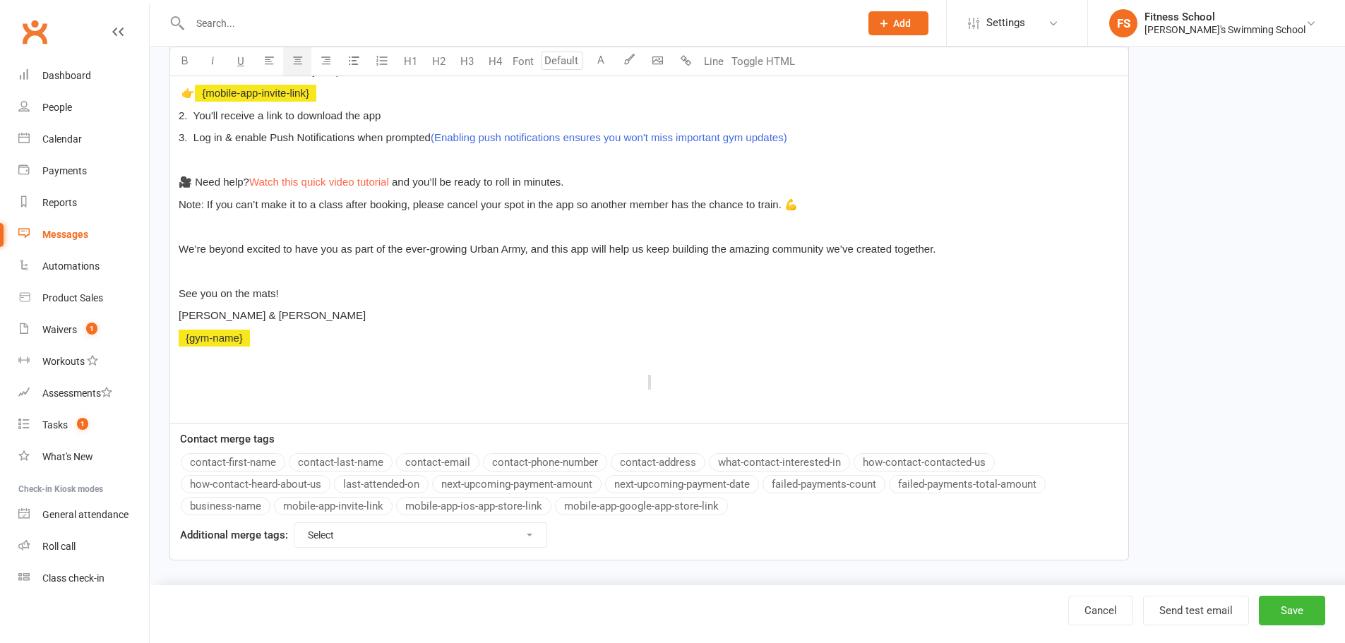
scroll to position [517, 0]
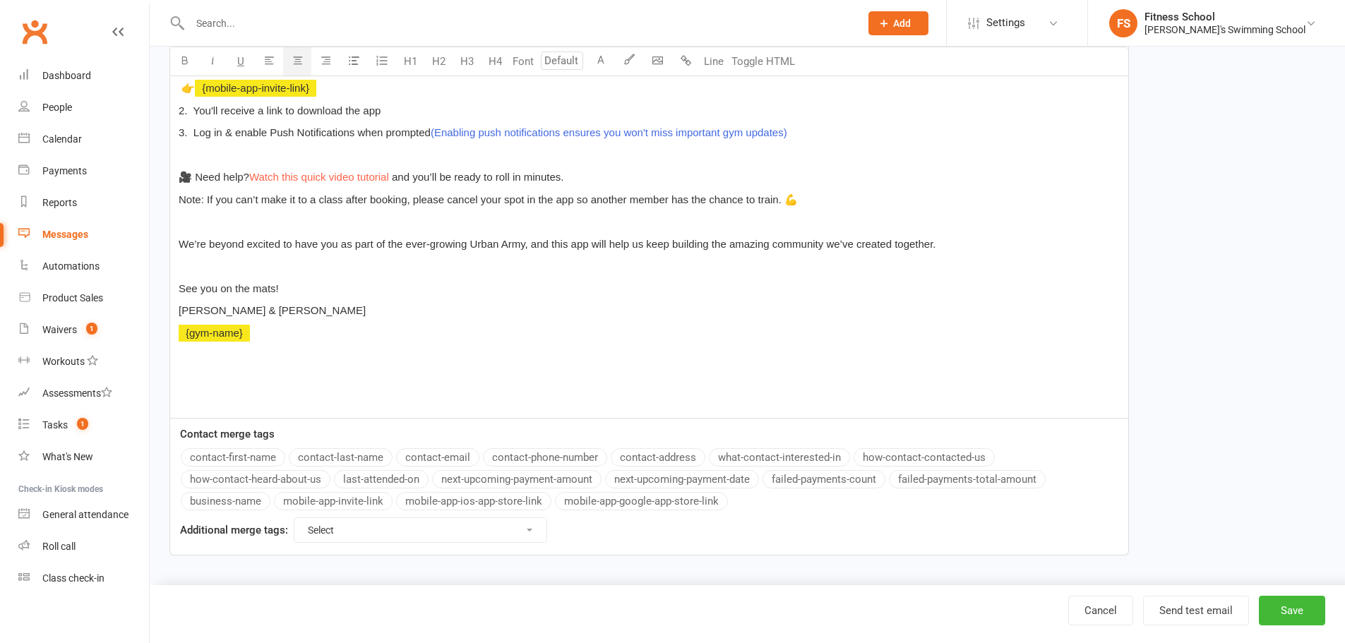
click at [666, 372] on p "﻿ $ ﻿ $ ﻿" at bounding box center [649, 377] width 941 height 17
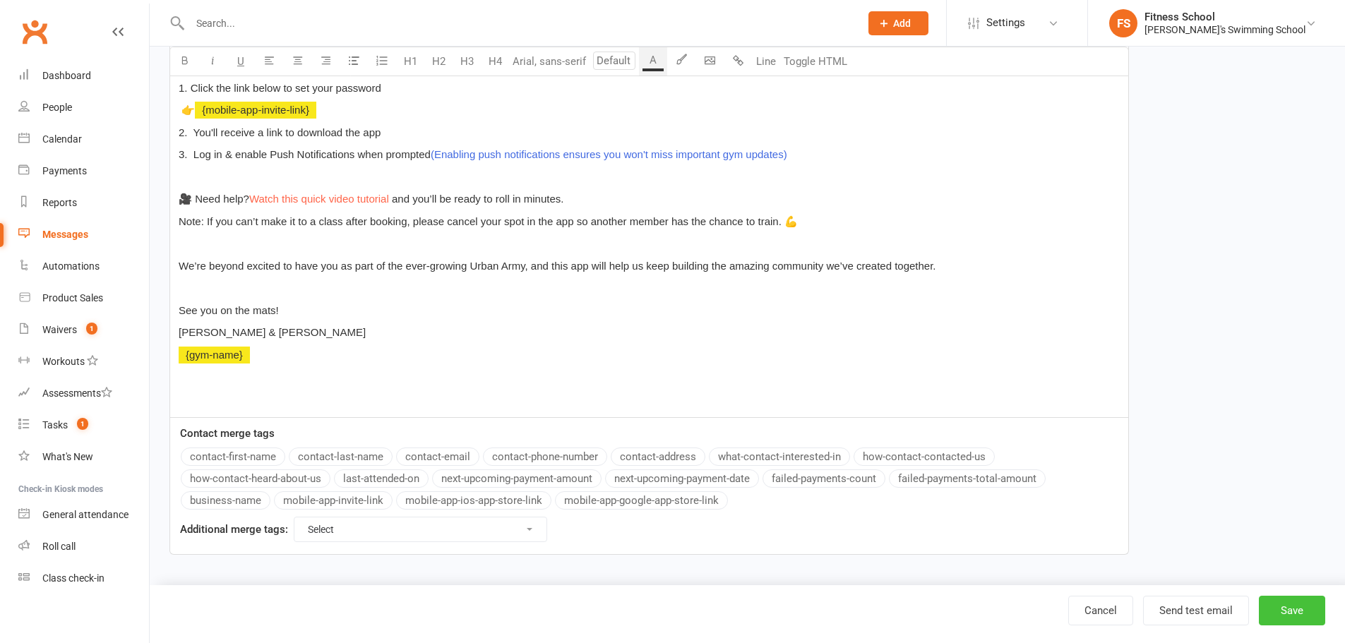
click at [1288, 616] on button "Save" at bounding box center [1292, 611] width 66 height 30
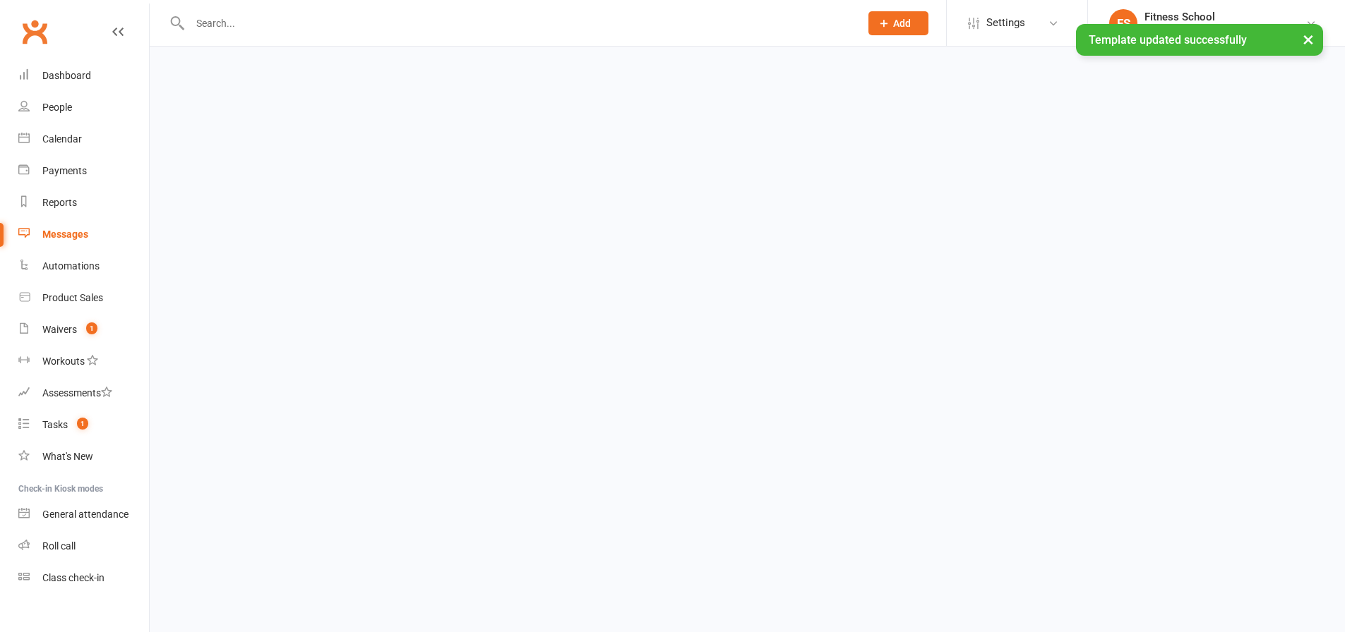
select select "grid"
